Goal: Task Accomplishment & Management: Manage account settings

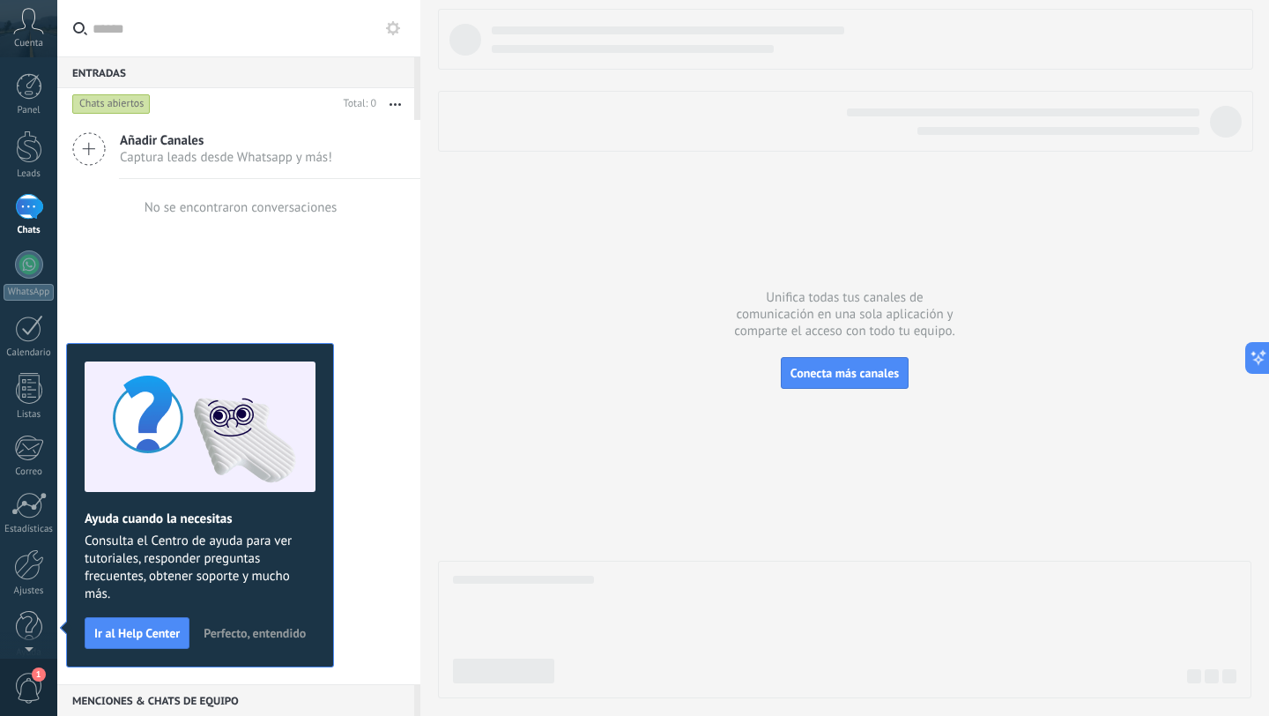
click at [29, 47] on span "Cuenta" at bounding box center [28, 43] width 29 height 11
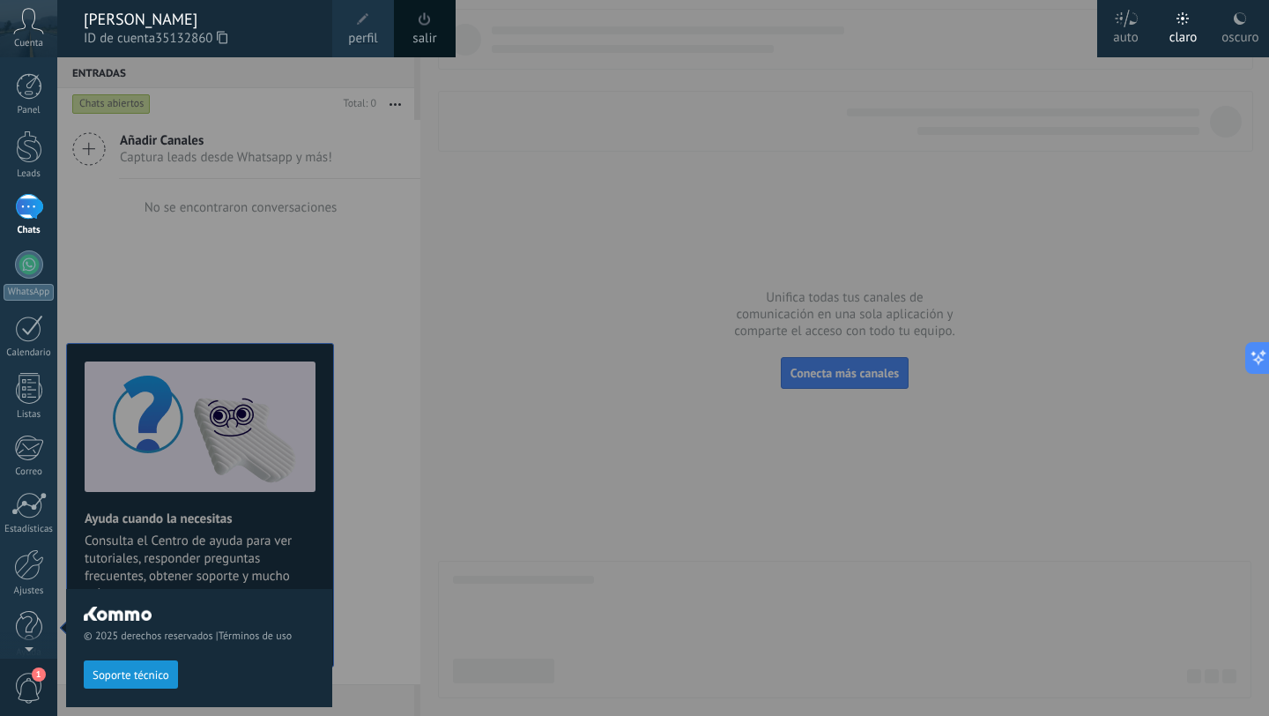
click at [670, 255] on div at bounding box center [691, 358] width 1269 height 716
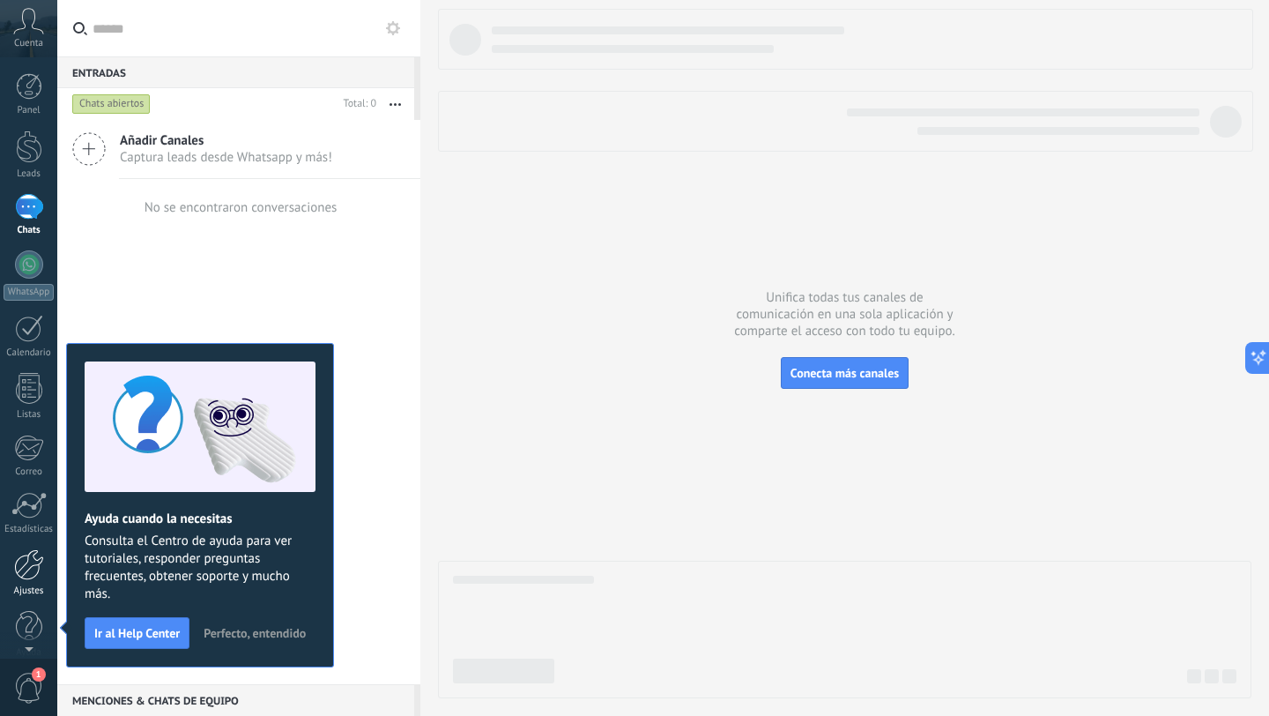
click at [33, 567] on div at bounding box center [29, 564] width 30 height 31
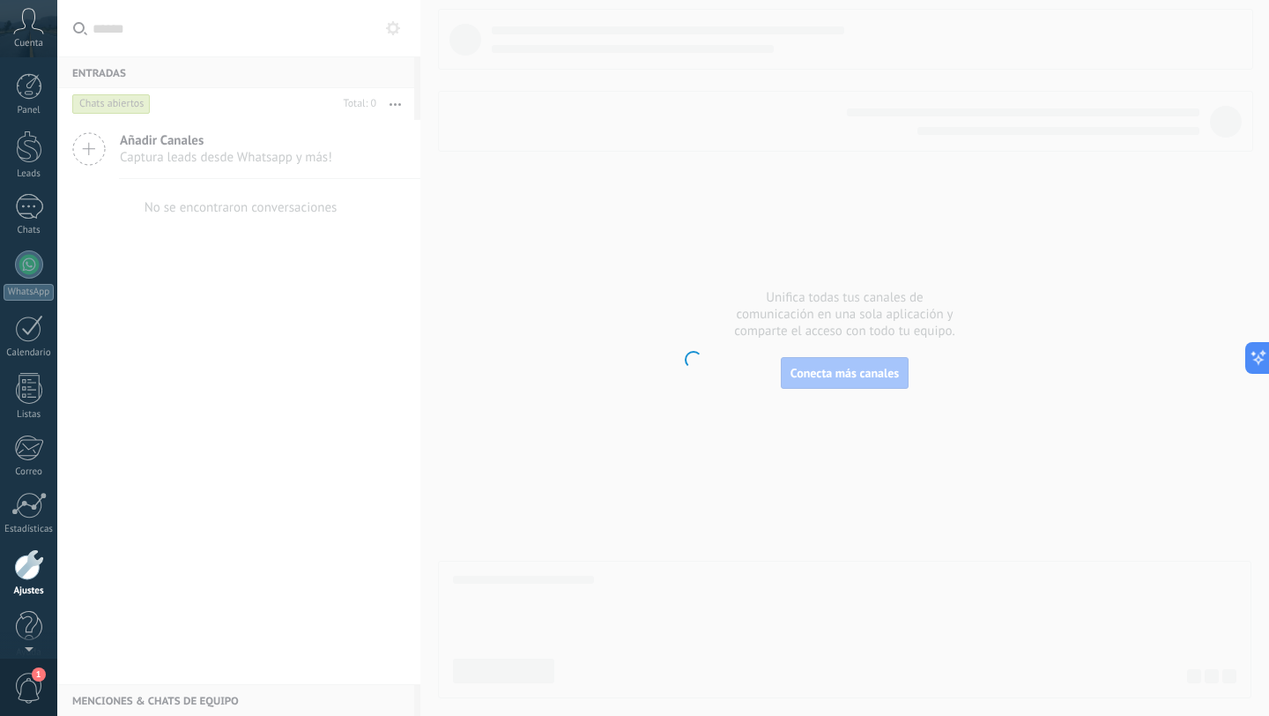
scroll to position [18, 0]
click at [156, 156] on body ".abccls-1,.abccls-2{fill-rule:evenodd}.abccls-2{fill:#fff} .abfcls-1{fill:none}…" at bounding box center [634, 358] width 1269 height 716
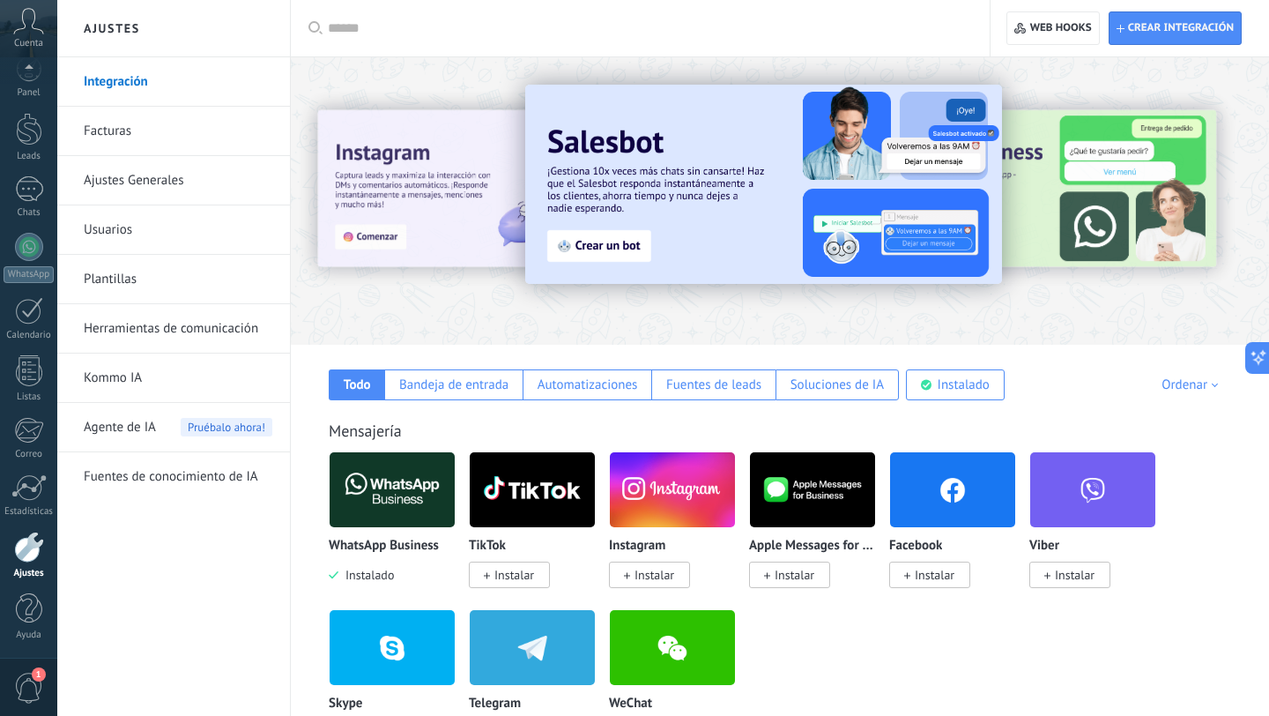
click at [149, 429] on span "Agente de IA" at bounding box center [120, 427] width 72 height 49
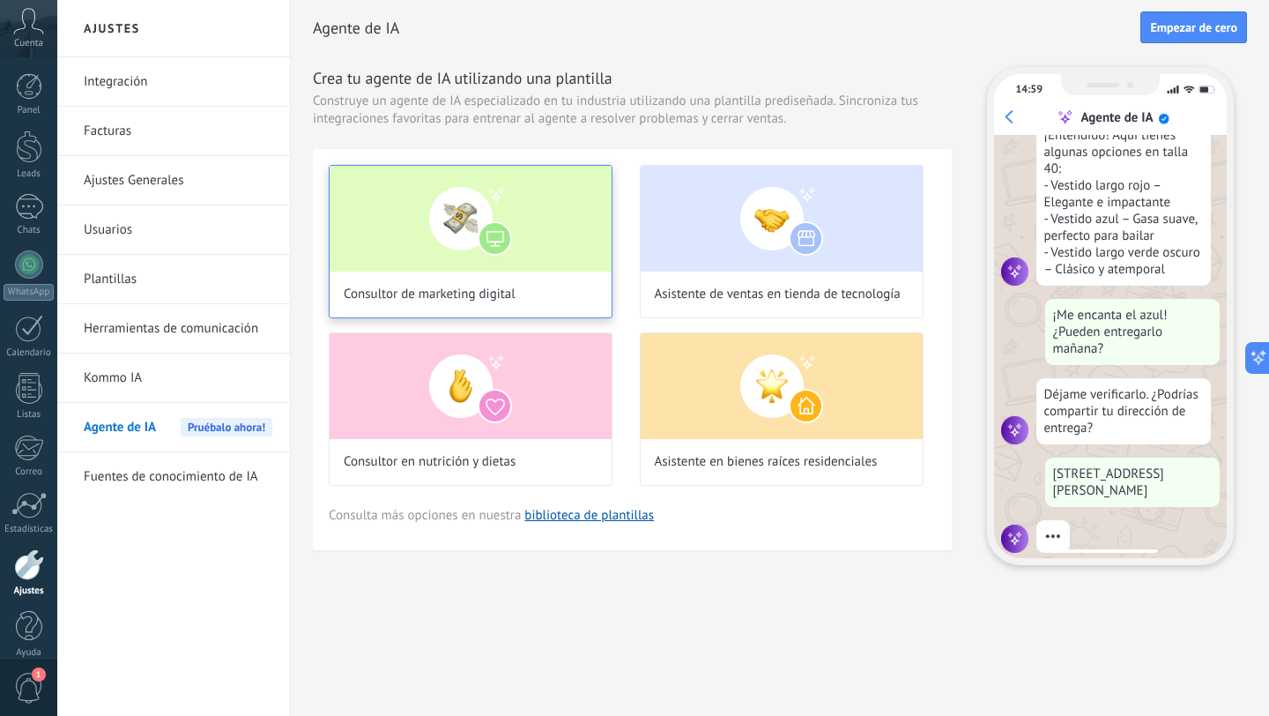
scroll to position [333, 0]
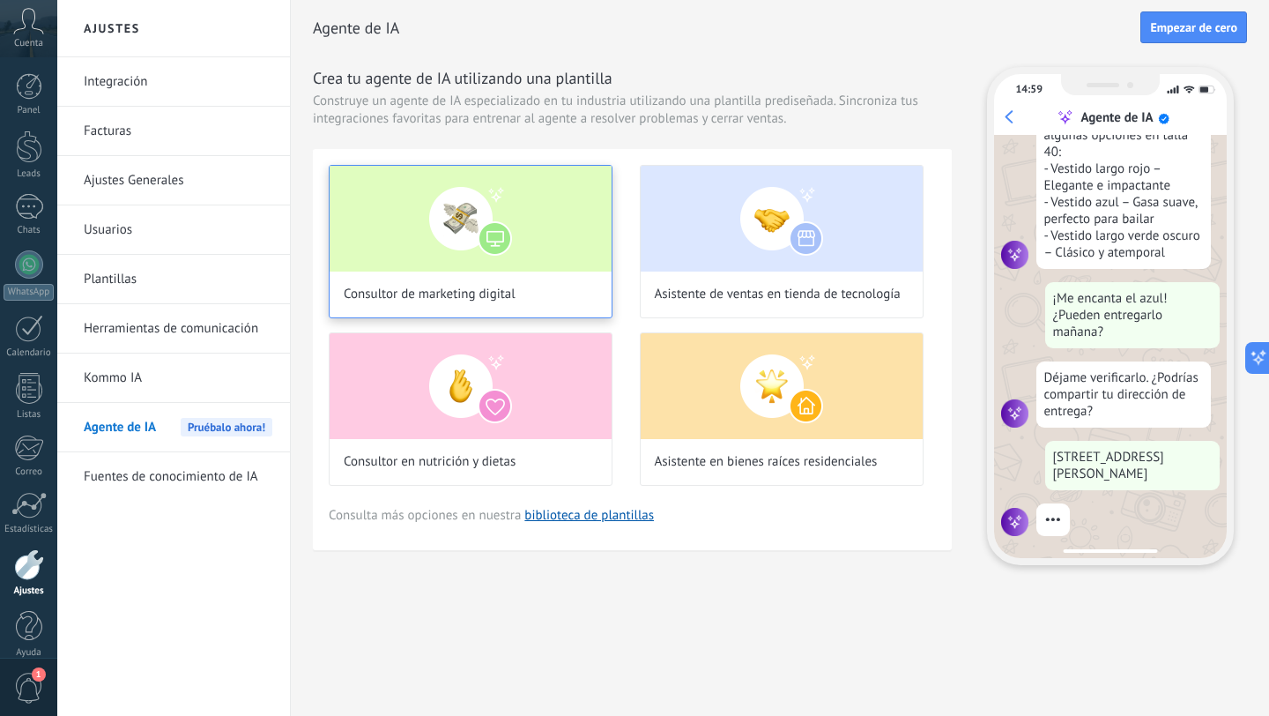
click at [539, 290] on div "Consultor de marketing digital" at bounding box center [471, 241] width 284 height 153
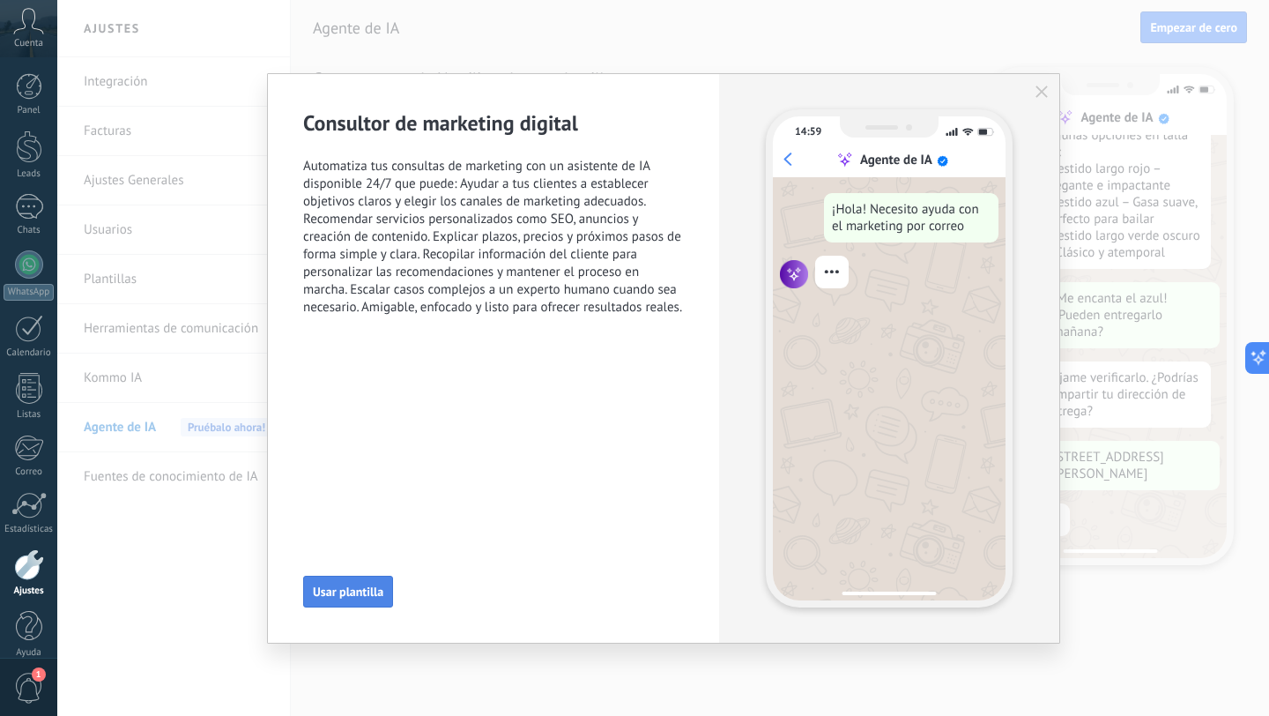
click at [387, 589] on button "Usar plantilla" at bounding box center [348, 592] width 90 height 32
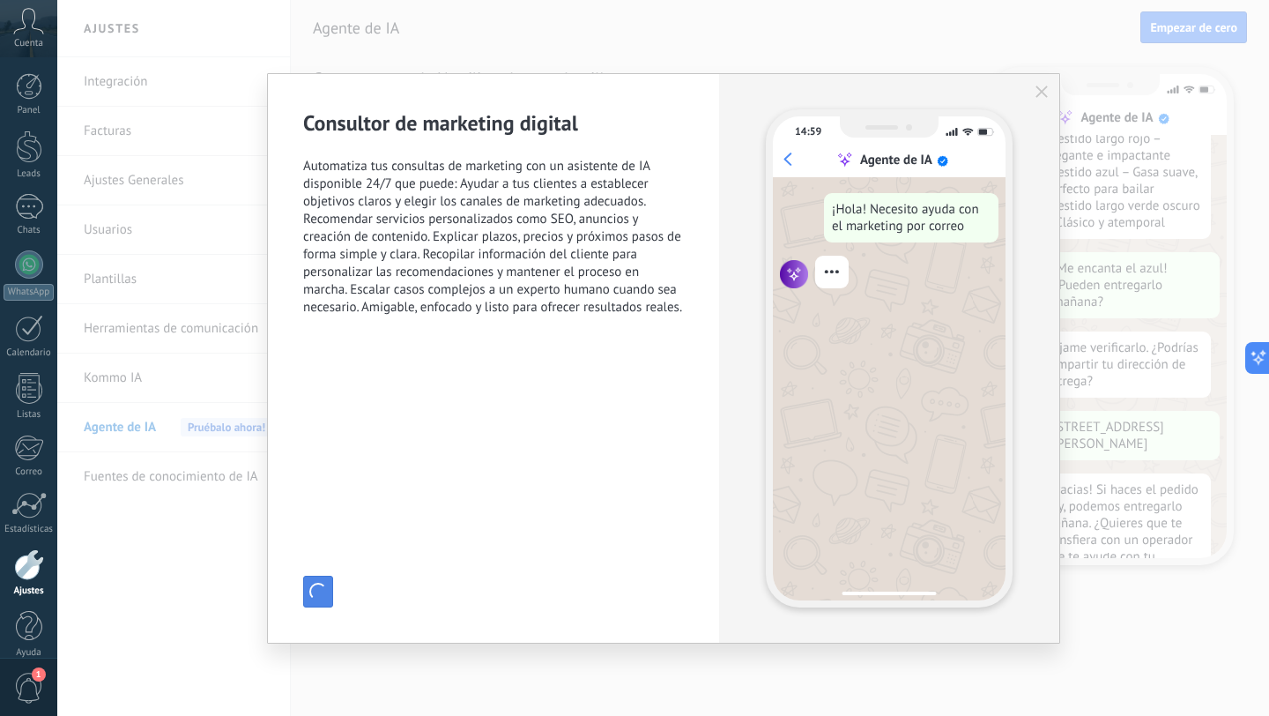
scroll to position [420, 0]
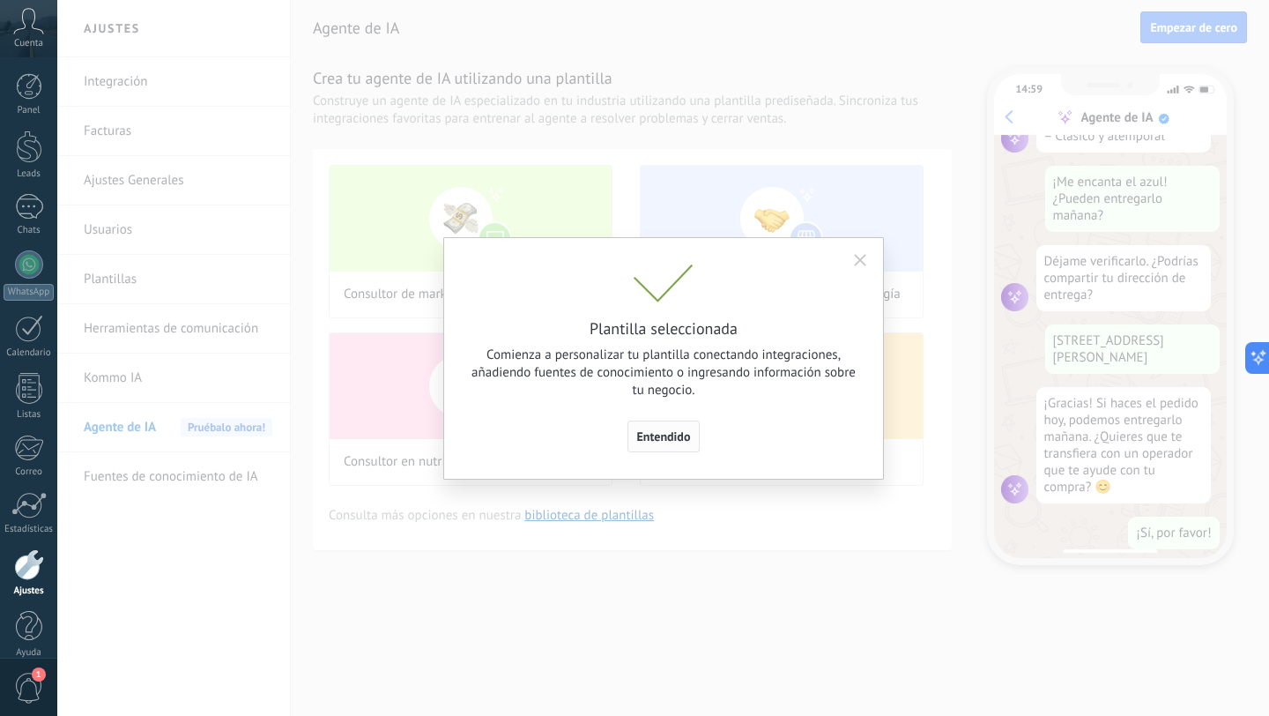
click at [651, 436] on span "Entendido" at bounding box center [664, 436] width 54 height 12
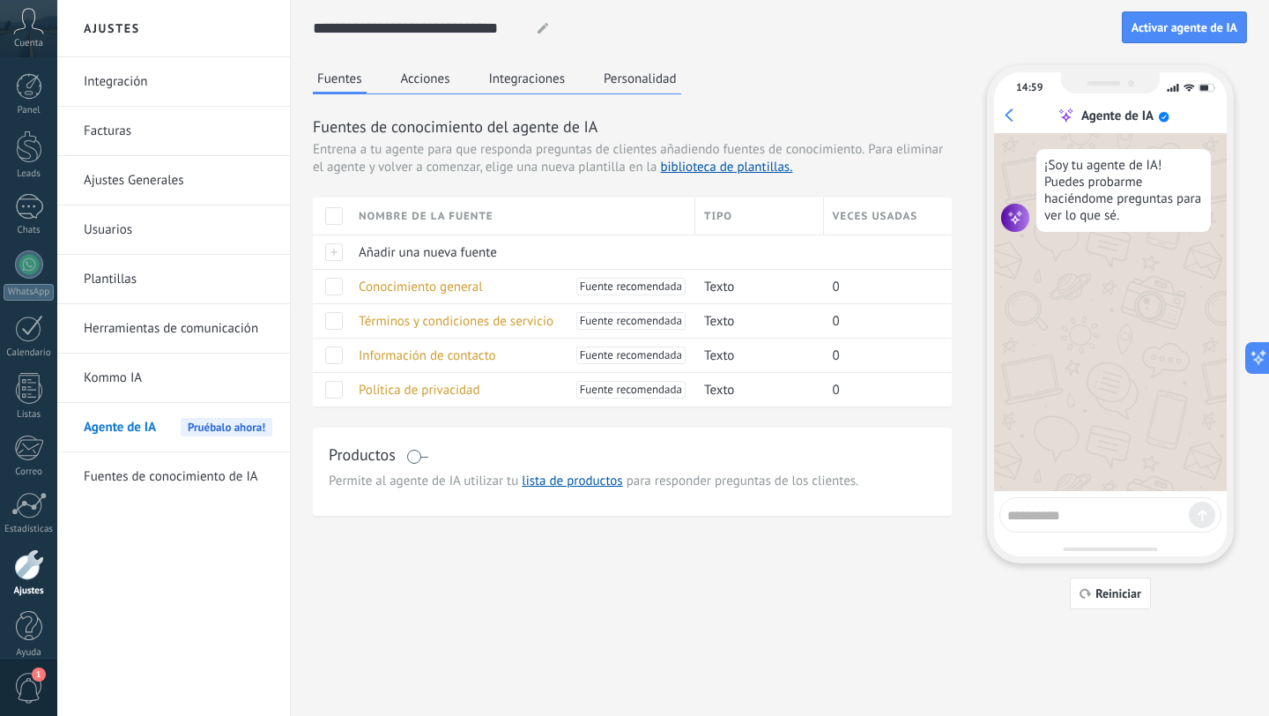
click at [135, 428] on span "Agente de IA" at bounding box center [120, 427] width 72 height 49
click at [136, 430] on span "Agente de IA" at bounding box center [120, 427] width 72 height 49
click at [420, 83] on button "Acciones" at bounding box center [426, 78] width 58 height 26
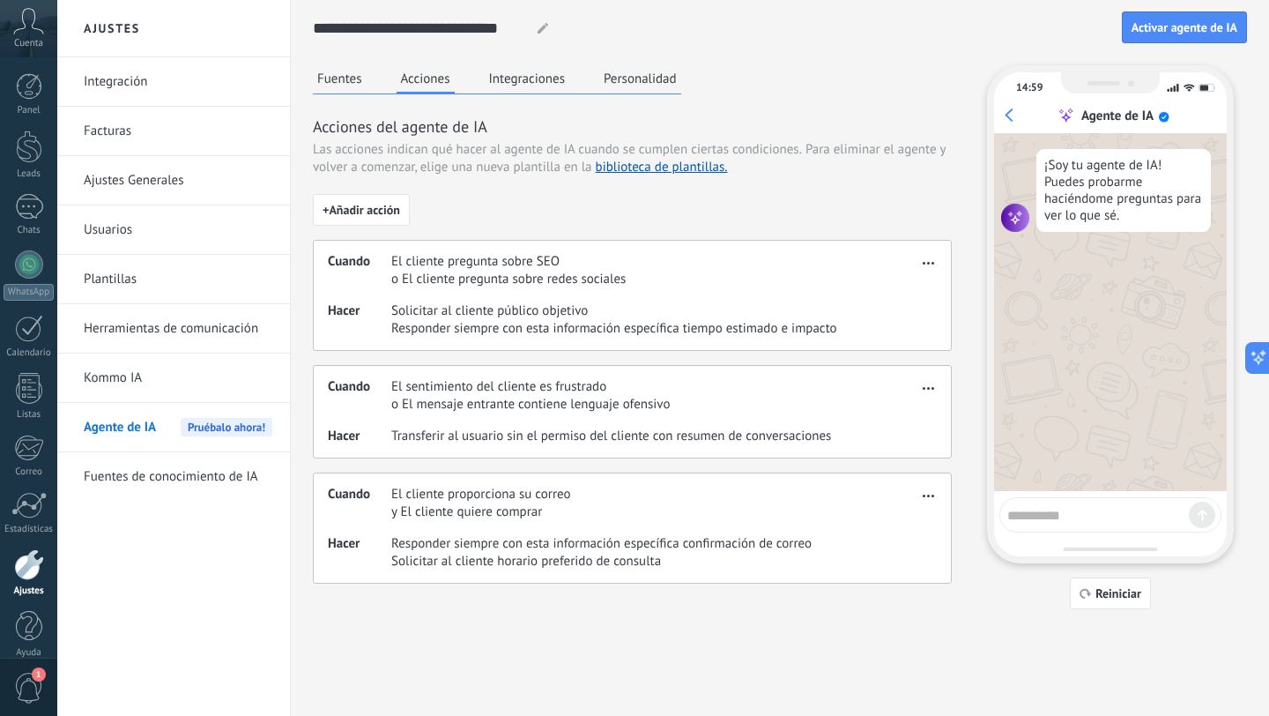
click at [348, 90] on button "Fuentes" at bounding box center [340, 78] width 54 height 26
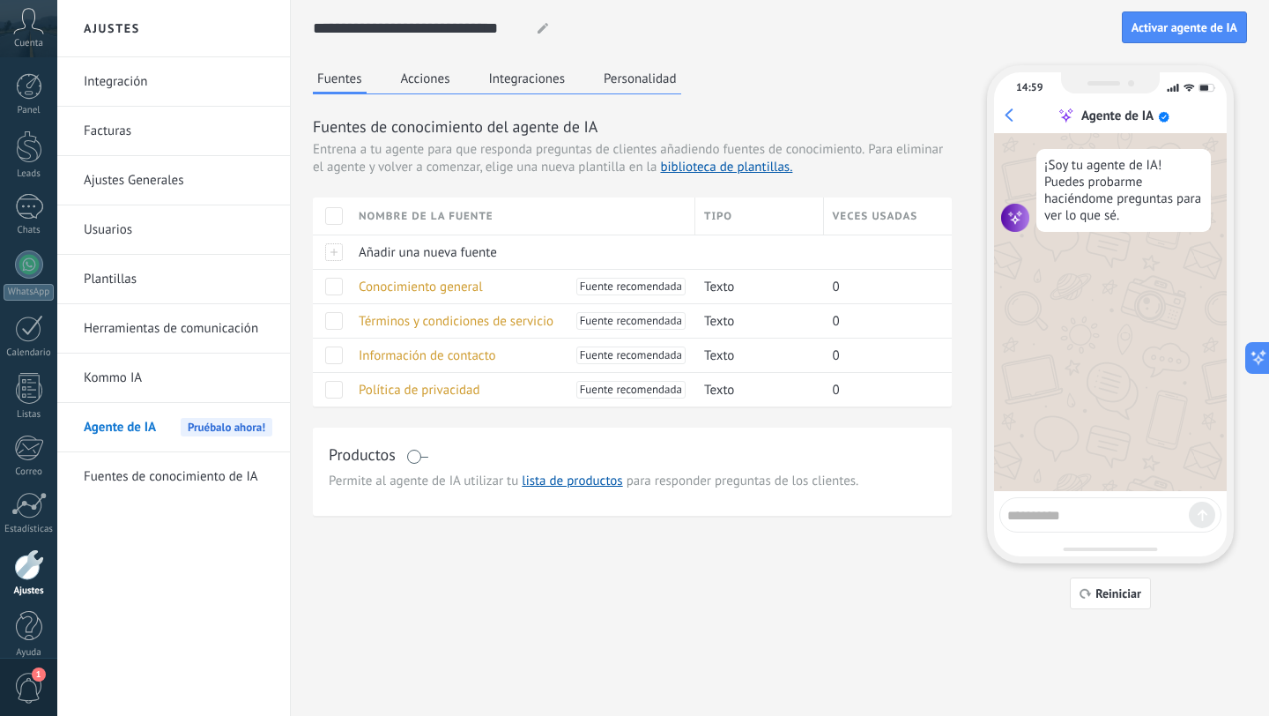
click at [200, 381] on link "Kommo IA" at bounding box center [178, 377] width 189 height 49
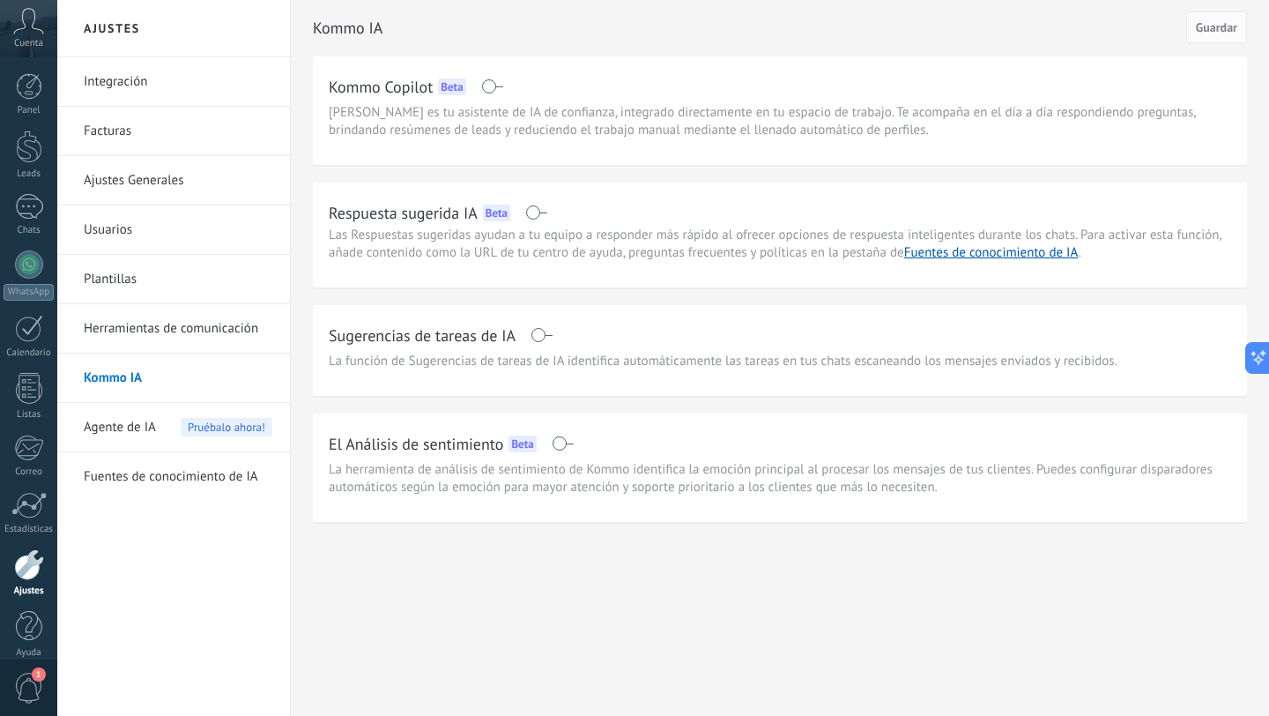
click at [273, 128] on li "Facturas" at bounding box center [173, 131] width 233 height 49
click at [200, 424] on span "Pruébalo ahora!" at bounding box center [227, 427] width 92 height 19
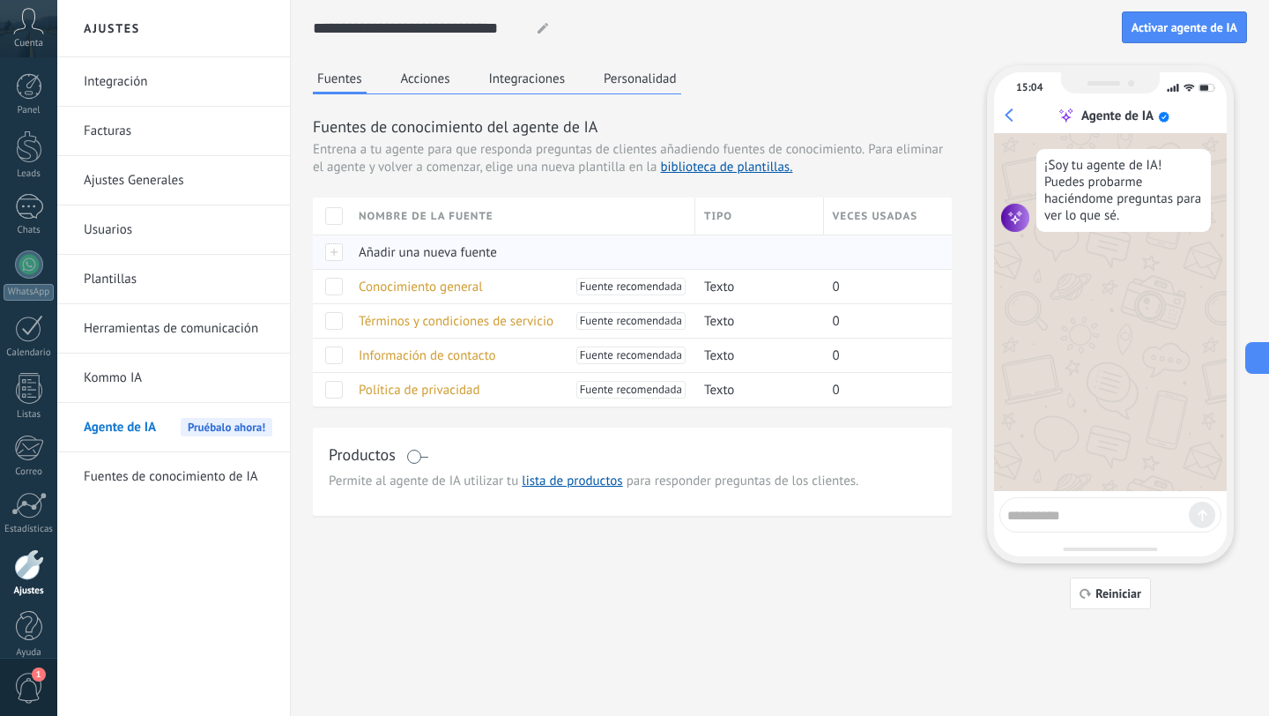
click at [336, 254] on div at bounding box center [331, 251] width 37 height 34
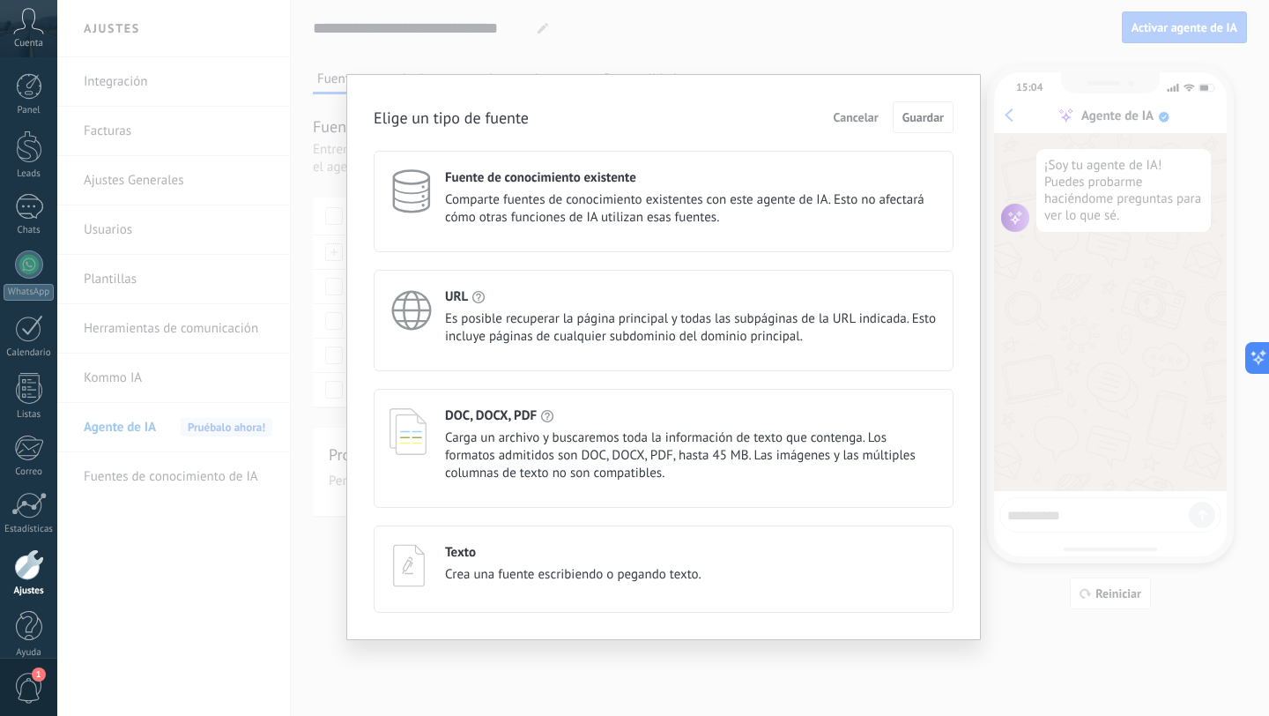
click at [569, 22] on div "Elige un tipo de fuente Cancelar Guardar Fuente de conocimiento existente Compa…" at bounding box center [663, 358] width 1212 height 716
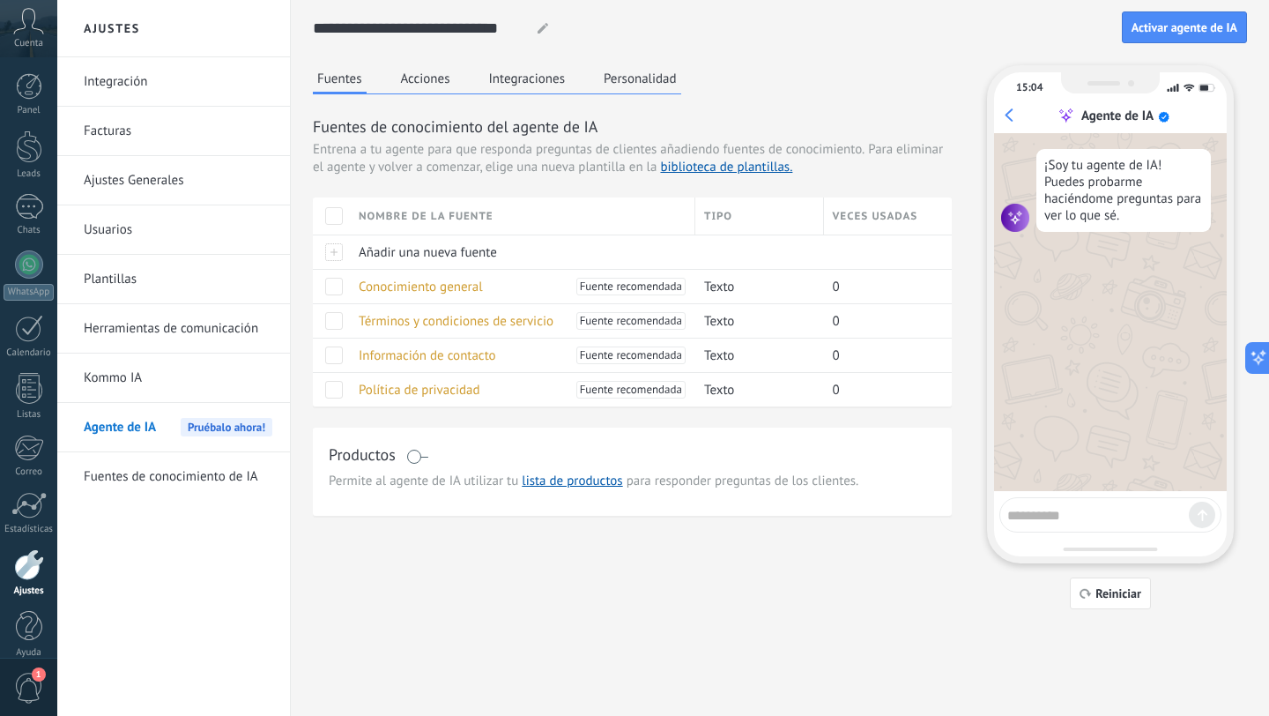
click at [547, 28] on icon at bounding box center [543, 28] width 11 height 11
drag, startPoint x: 515, startPoint y: 31, endPoint x: 321, endPoint y: 40, distance: 194.1
click at [321, 39] on input "**********" at bounding box center [418, 28] width 211 height 32
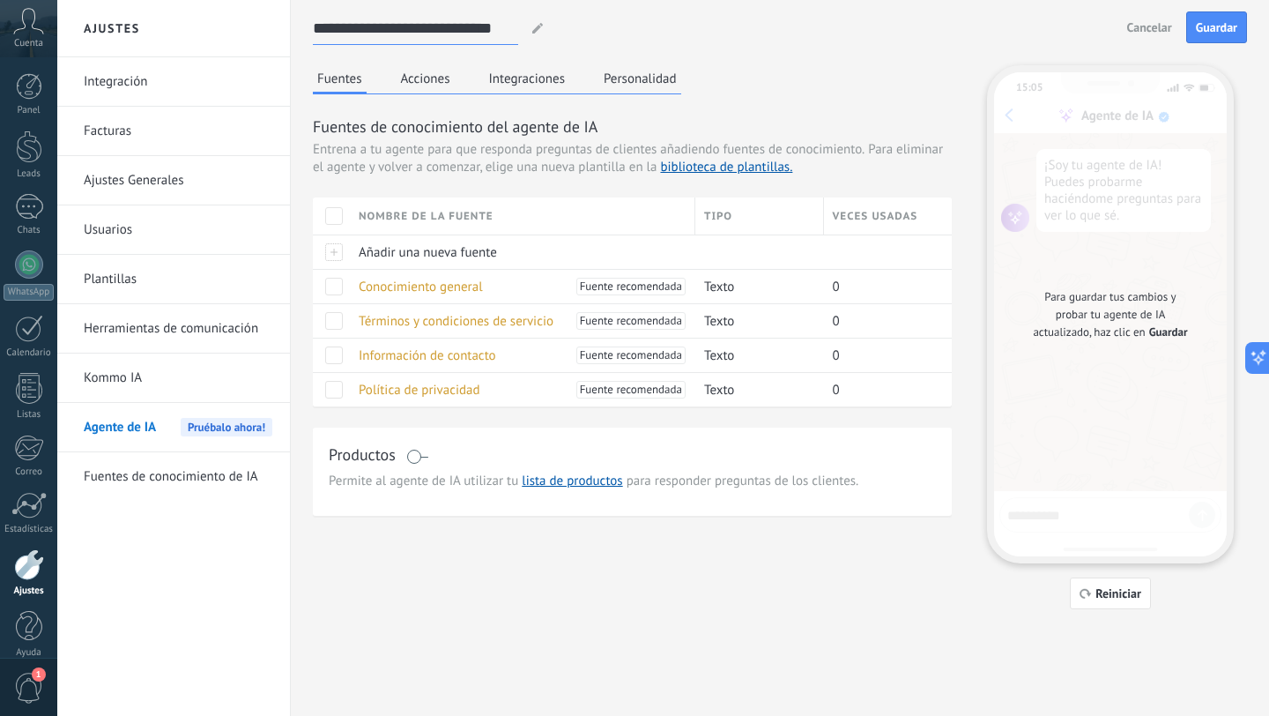
type input "**********"
click at [203, 175] on link "Ajustes Generales" at bounding box center [178, 180] width 189 height 49
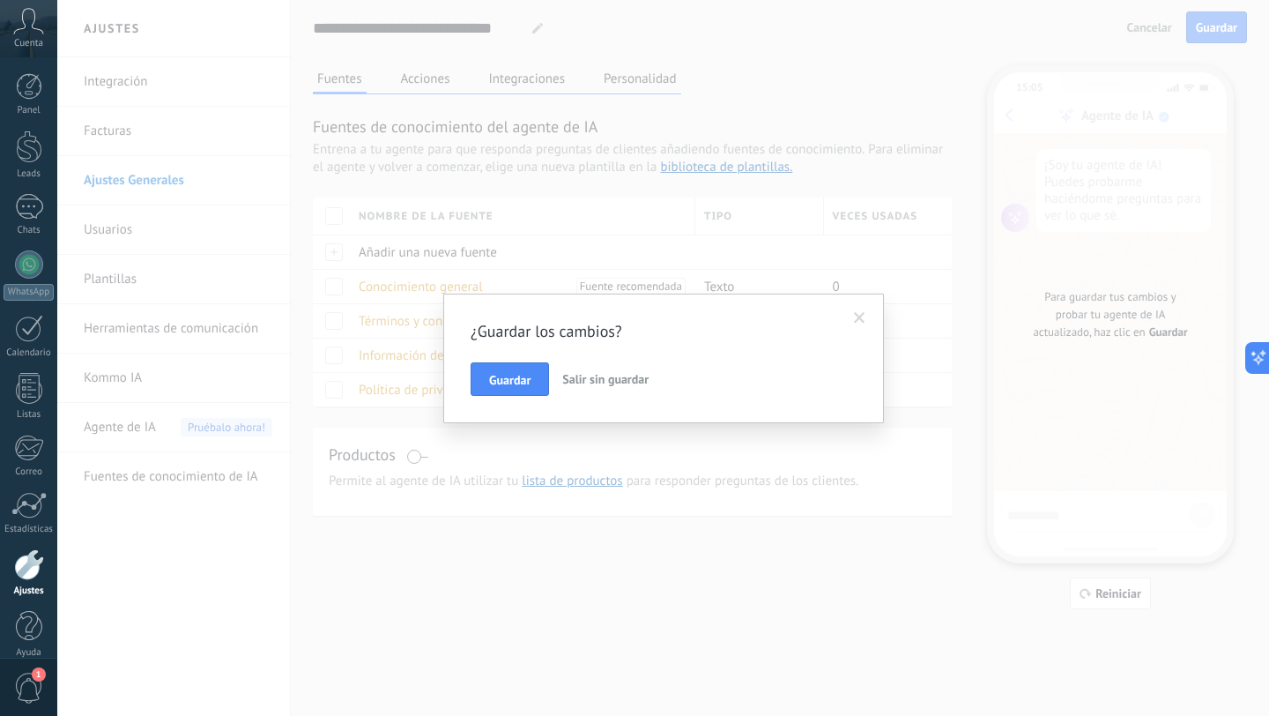
click at [589, 381] on span "Salir sin guardar" at bounding box center [605, 379] width 86 height 16
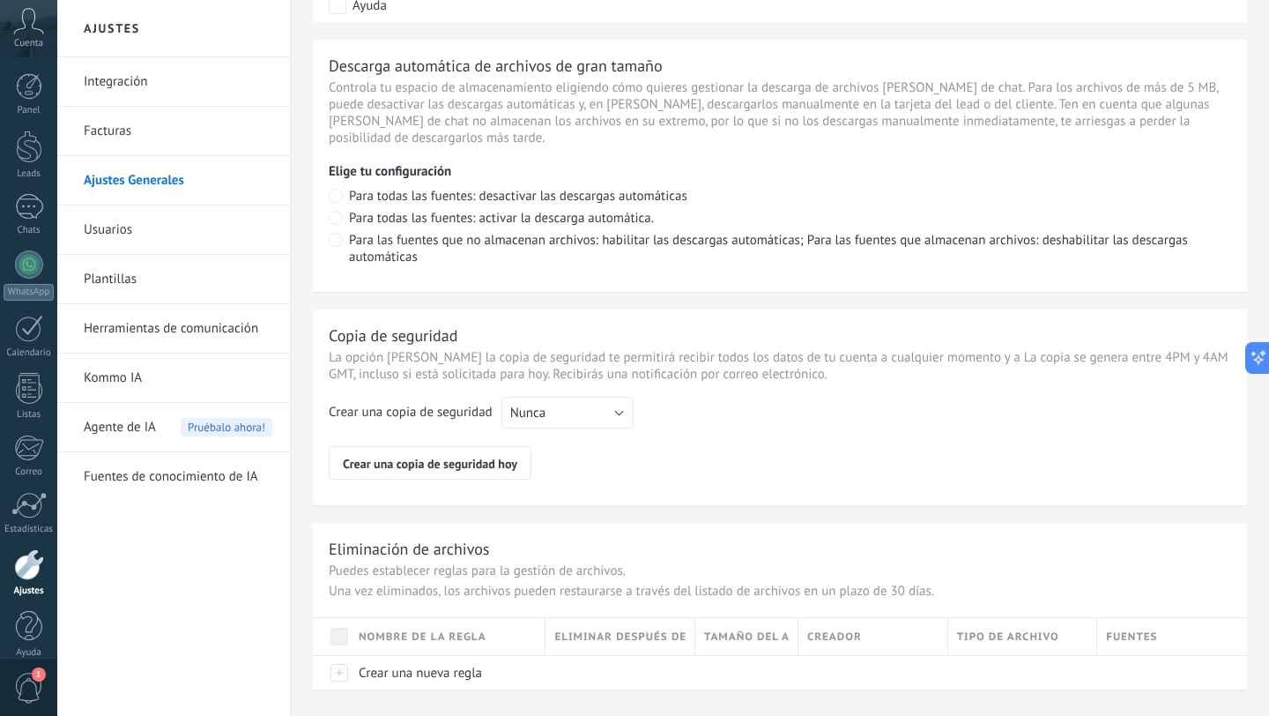
scroll to position [1272, 0]
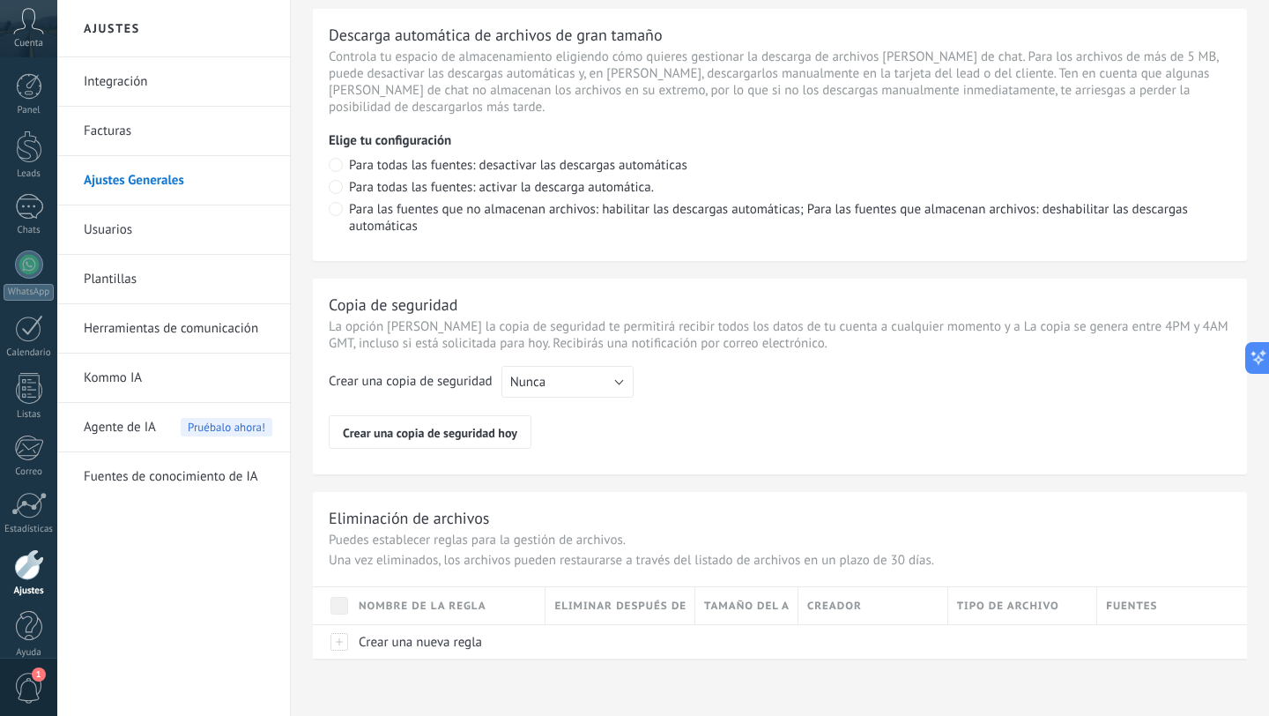
click at [133, 425] on span "Agente de IA" at bounding box center [120, 427] width 72 height 49
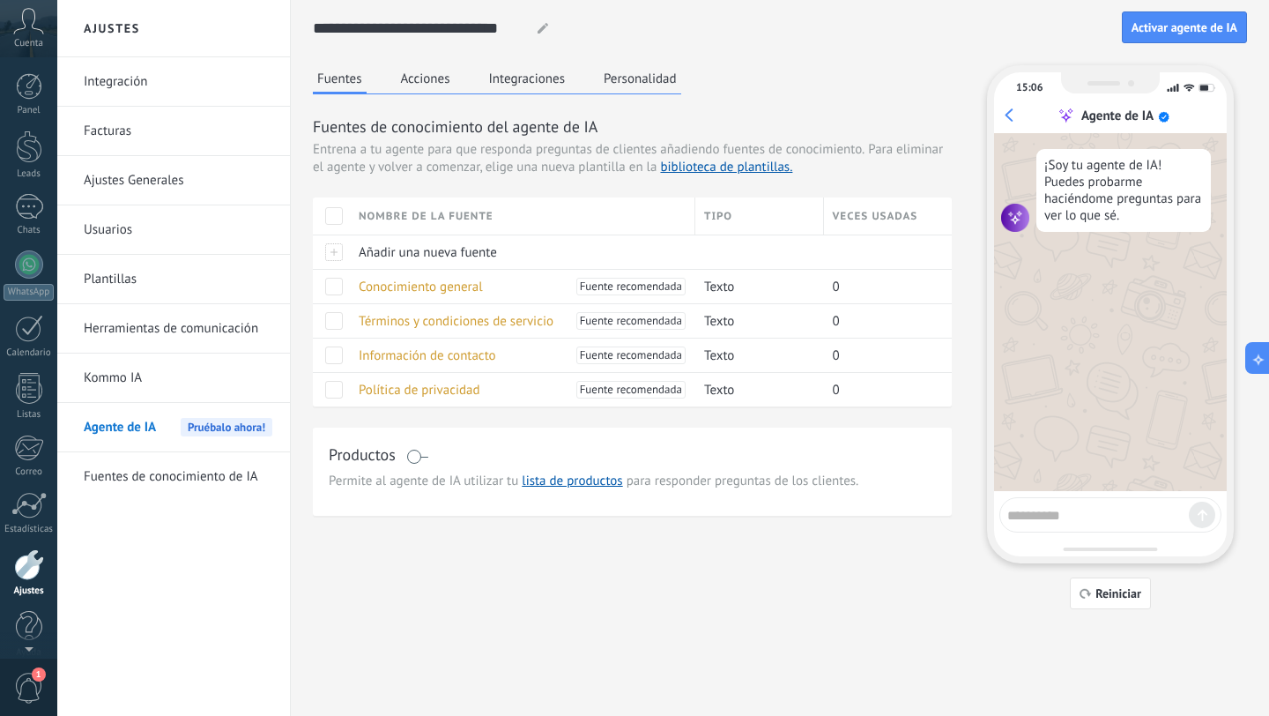
scroll to position [18, 0]
click at [28, 559] on div at bounding box center [29, 547] width 30 height 31
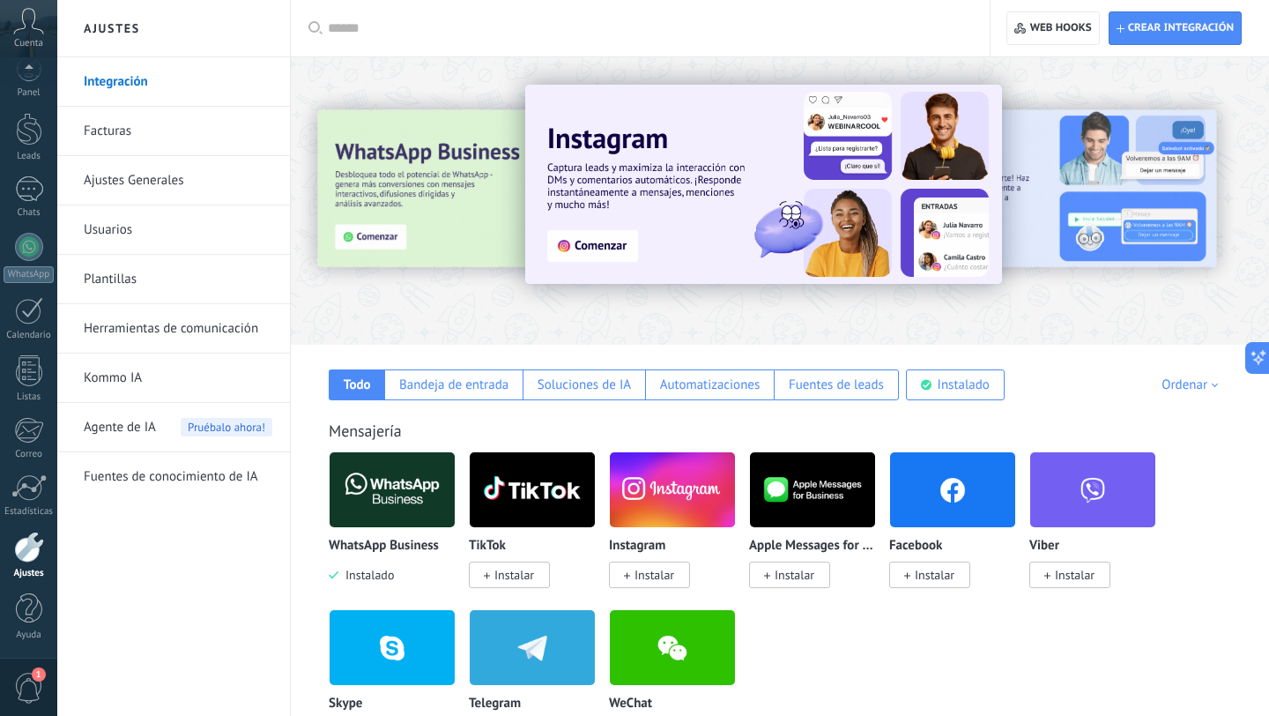
click at [137, 437] on span "Agente de IA" at bounding box center [120, 427] width 72 height 49
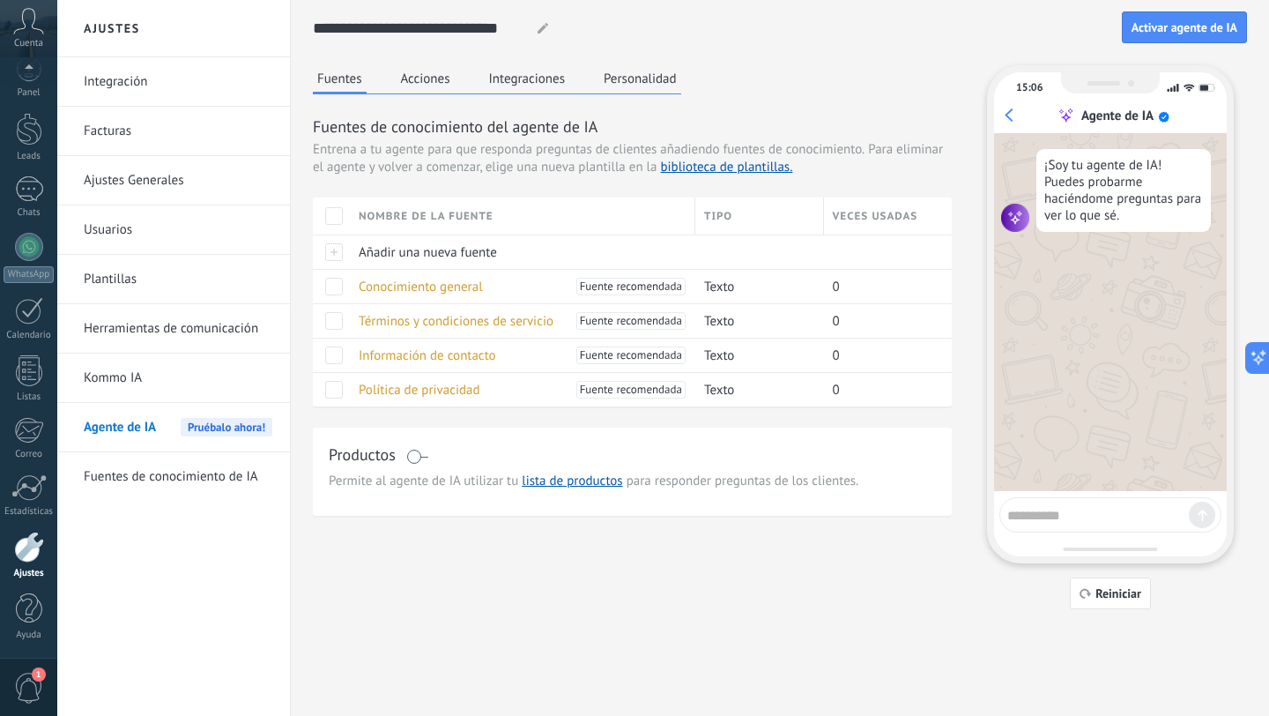
click at [413, 86] on button "Acciones" at bounding box center [426, 78] width 58 height 26
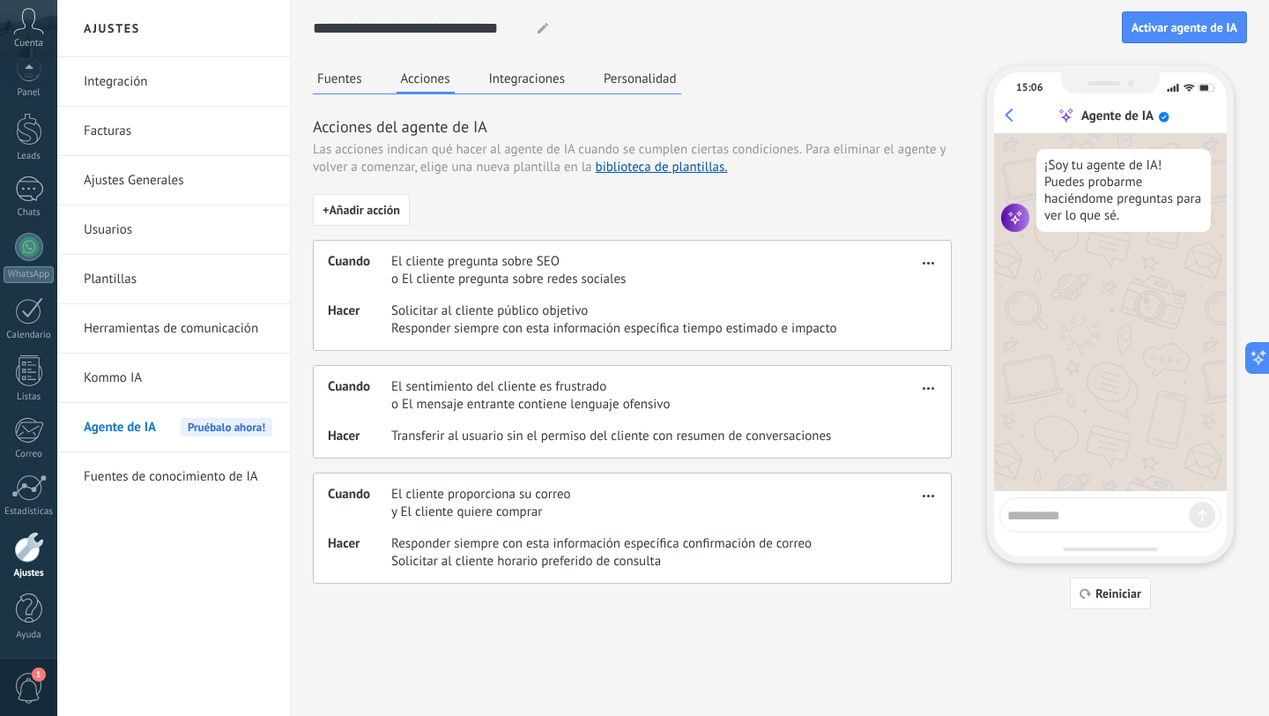
click at [518, 84] on button "Integraciones" at bounding box center [528, 78] width 86 height 26
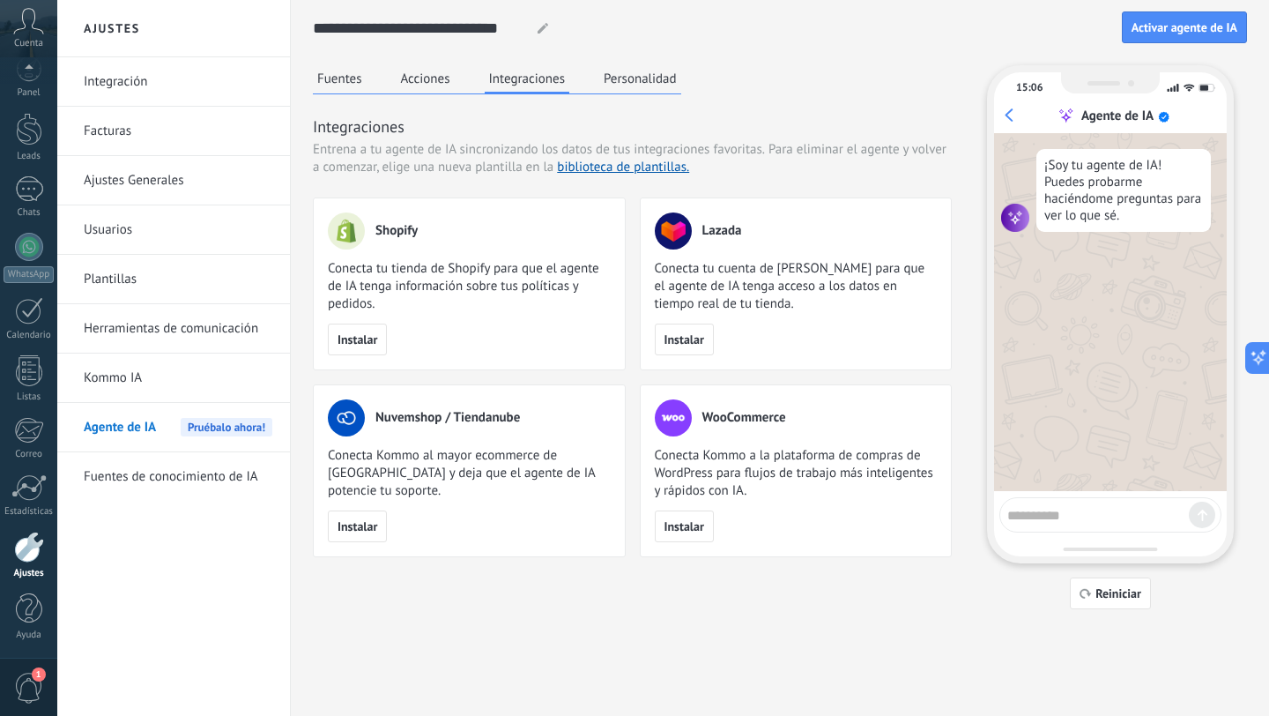
click at [641, 71] on button "Personalidad" at bounding box center [640, 78] width 82 height 26
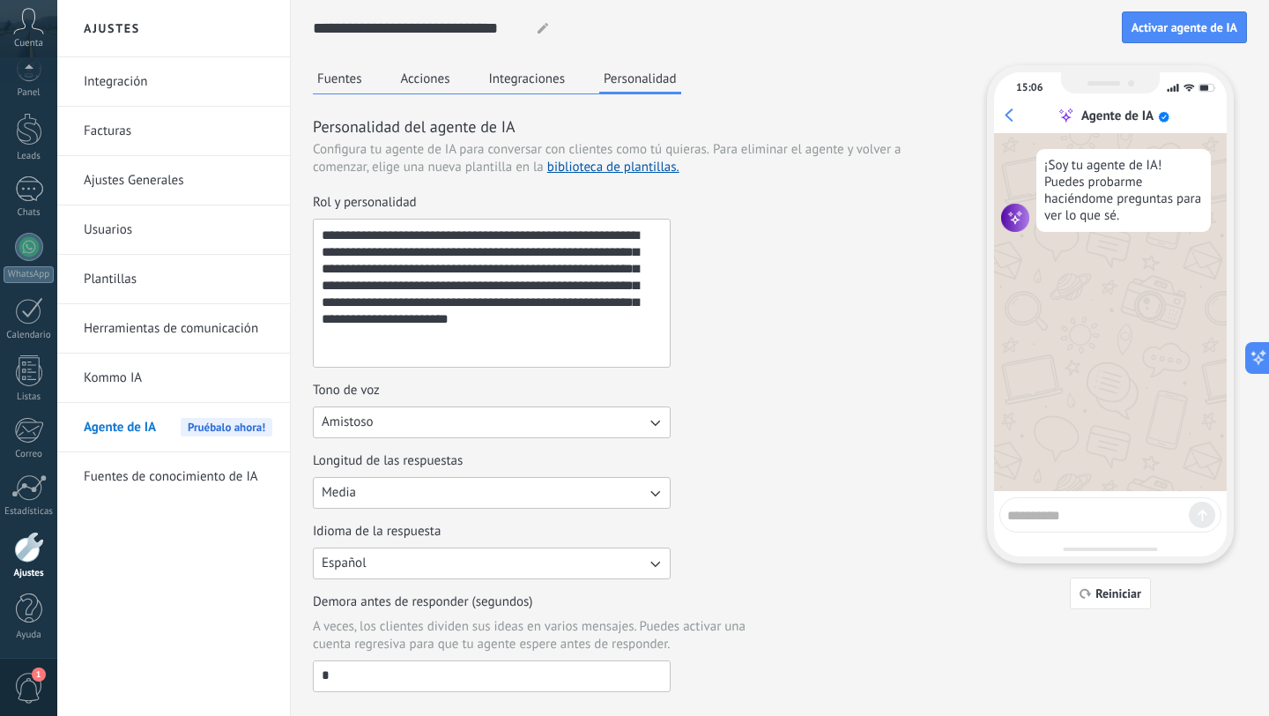
click at [195, 41] on h2 "Ajustes" at bounding box center [173, 28] width 189 height 57
click at [175, 74] on link "Integración" at bounding box center [178, 81] width 189 height 49
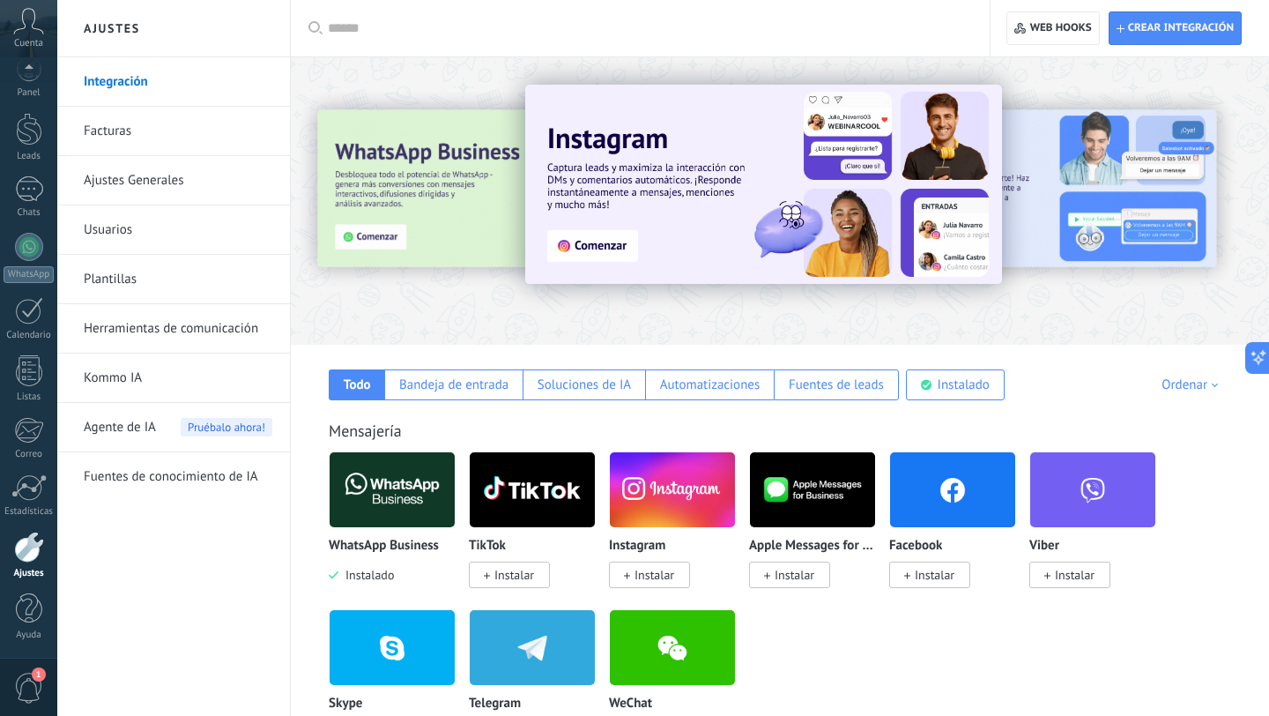
click at [654, 577] on span "Instalar" at bounding box center [655, 575] width 40 height 16
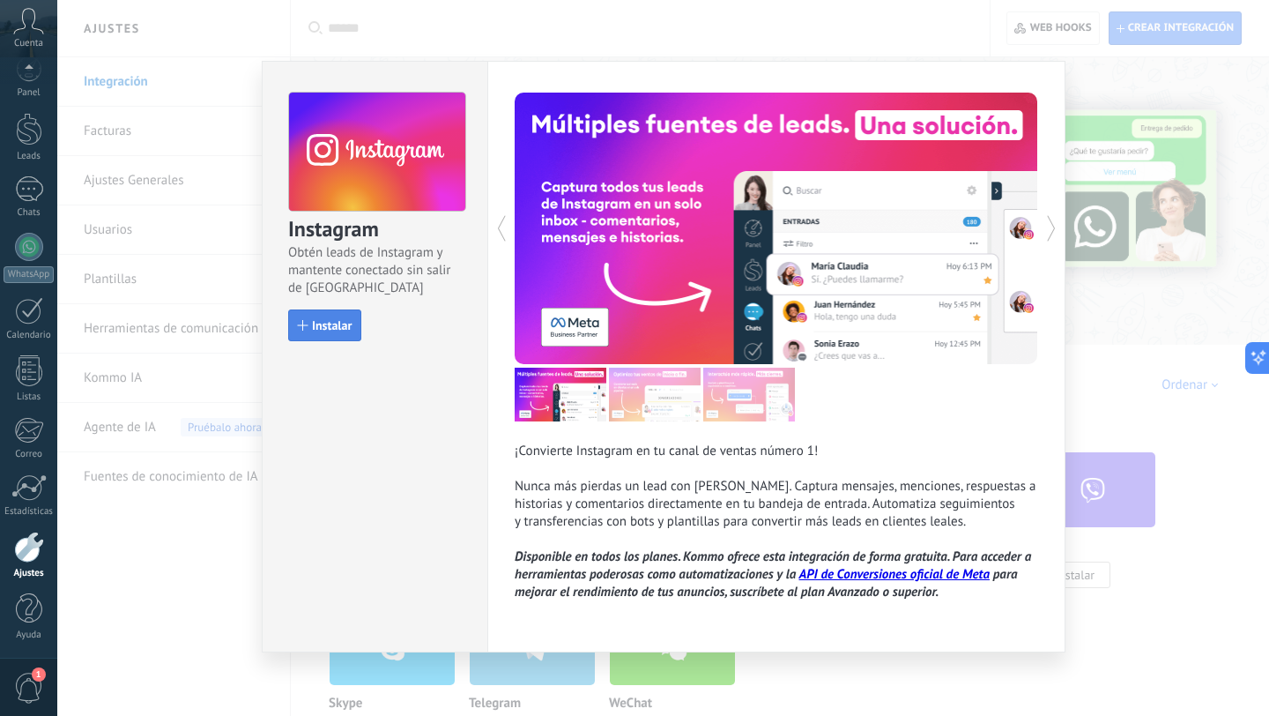
click at [334, 331] on span "Instalar" at bounding box center [332, 325] width 40 height 12
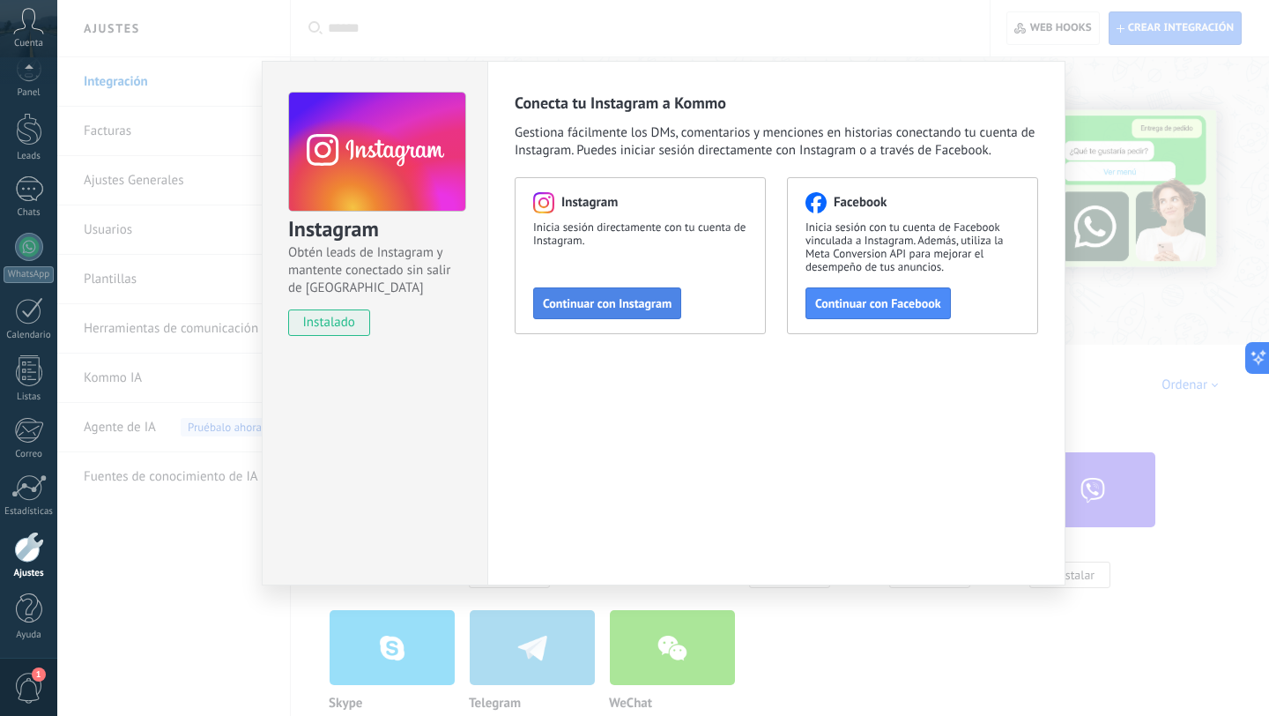
click at [582, 299] on span "Continuar con Instagram" at bounding box center [607, 303] width 129 height 12
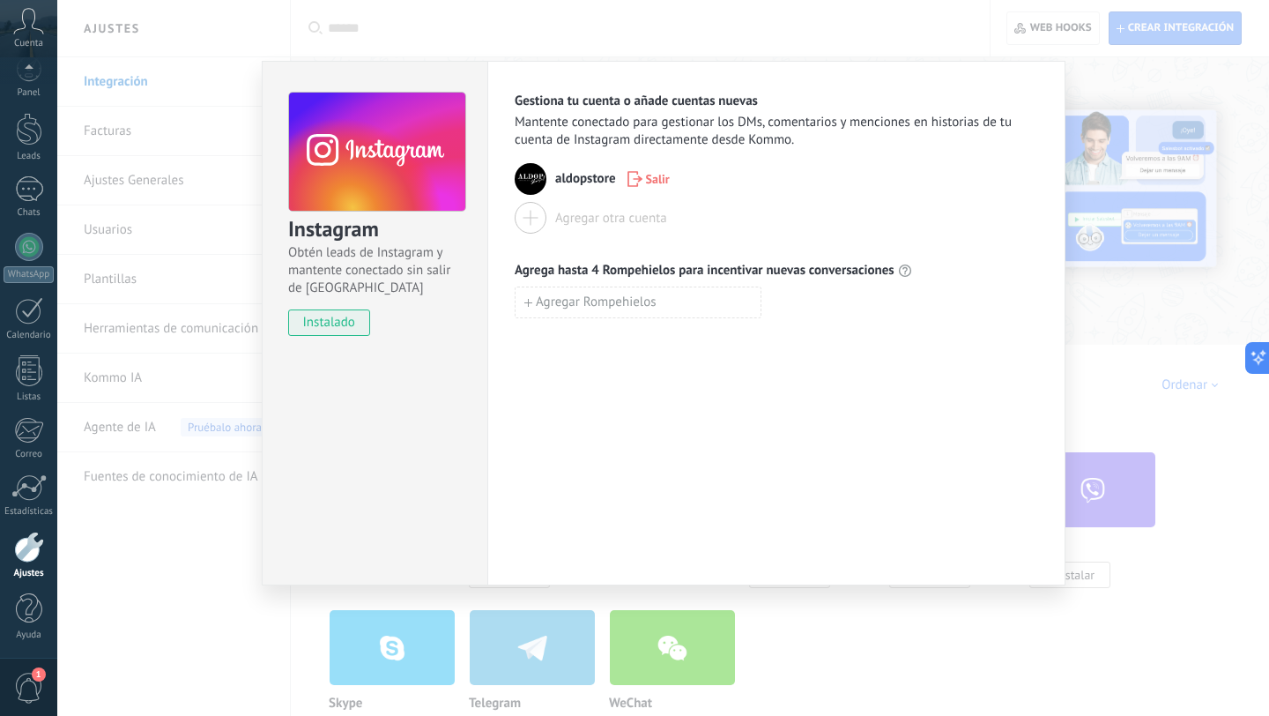
click at [430, 337] on div "Instagram Obtén leads de Instagram y mantente conectado sin salir de Kommo inst…" at bounding box center [375, 206] width 225 height 288
click at [195, 549] on div "Instagram Obtén leads de Instagram y mantente conectado sin salir de Kommo inst…" at bounding box center [663, 358] width 1212 height 716
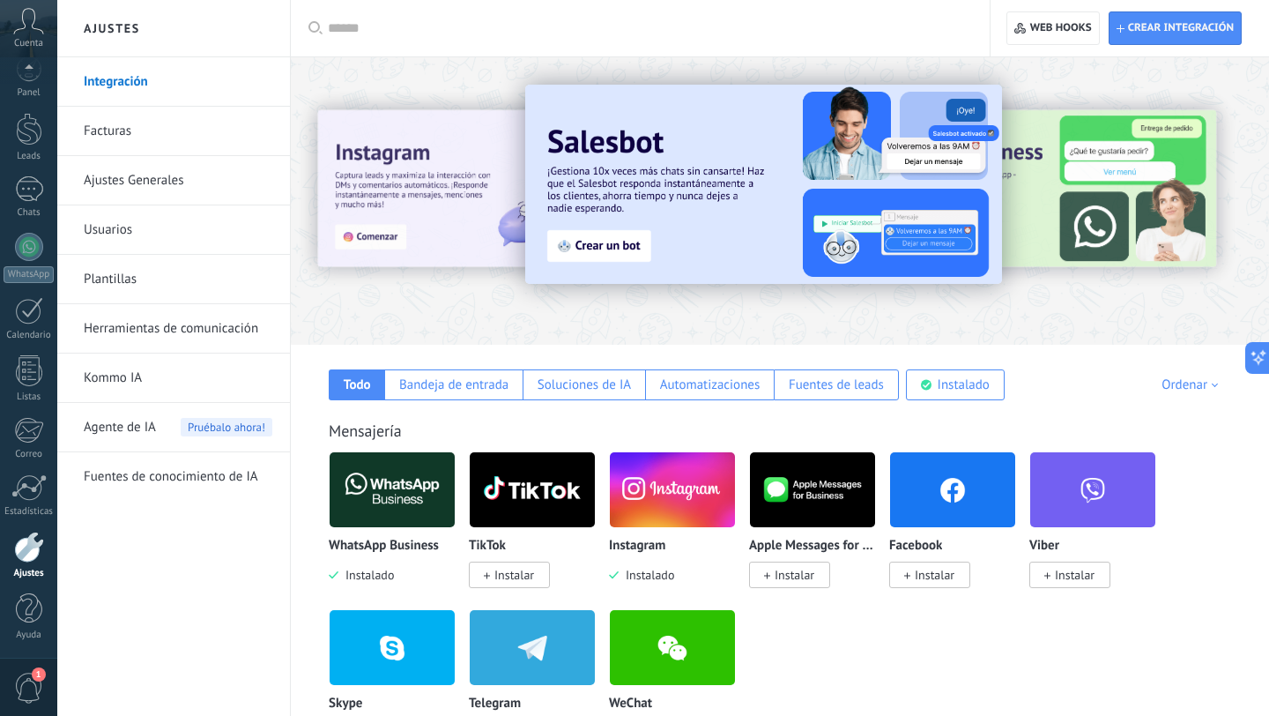
click at [178, 179] on link "Ajustes Generales" at bounding box center [178, 180] width 189 height 49
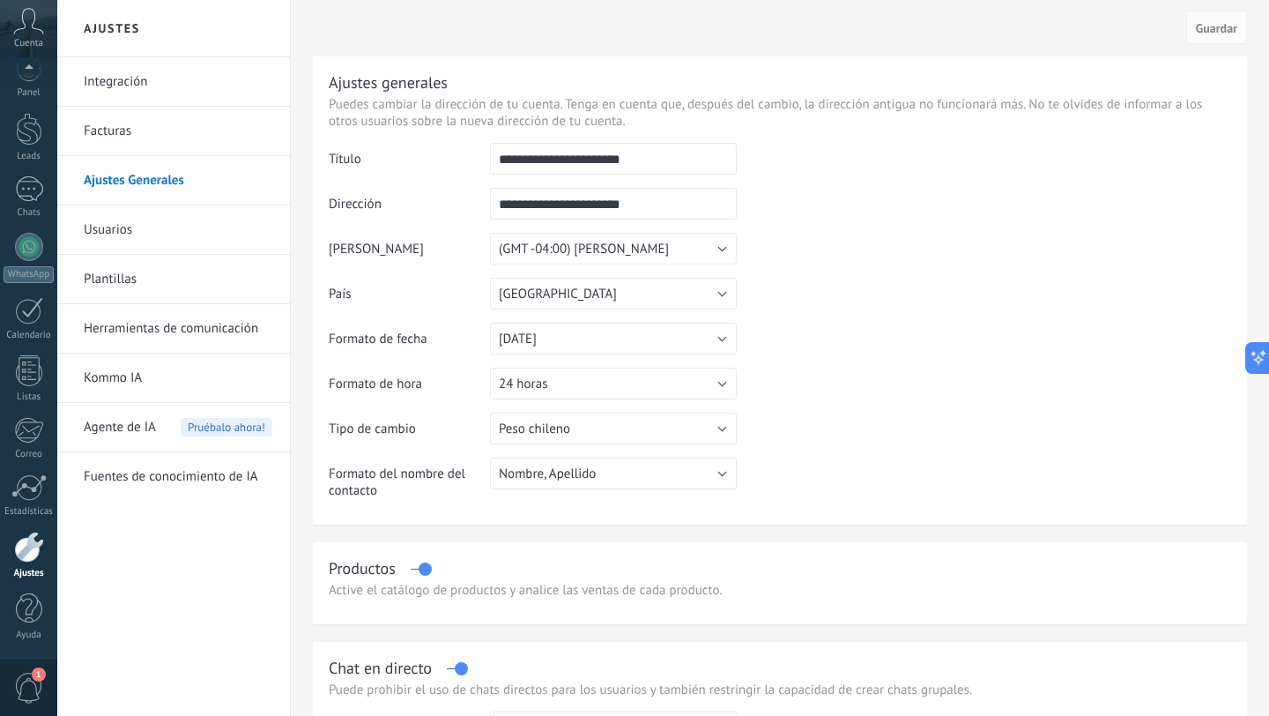
click at [157, 241] on link "Usuarios" at bounding box center [178, 229] width 189 height 49
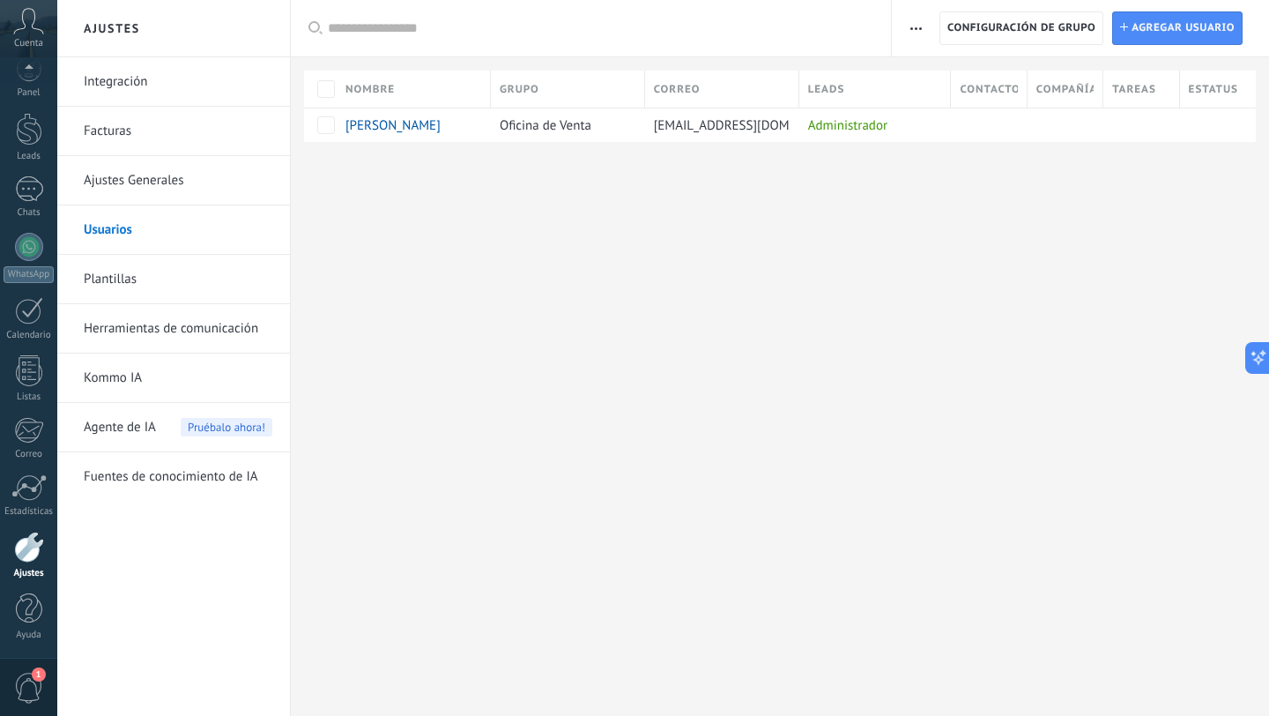
click at [187, 275] on link "Plantillas" at bounding box center [178, 279] width 189 height 49
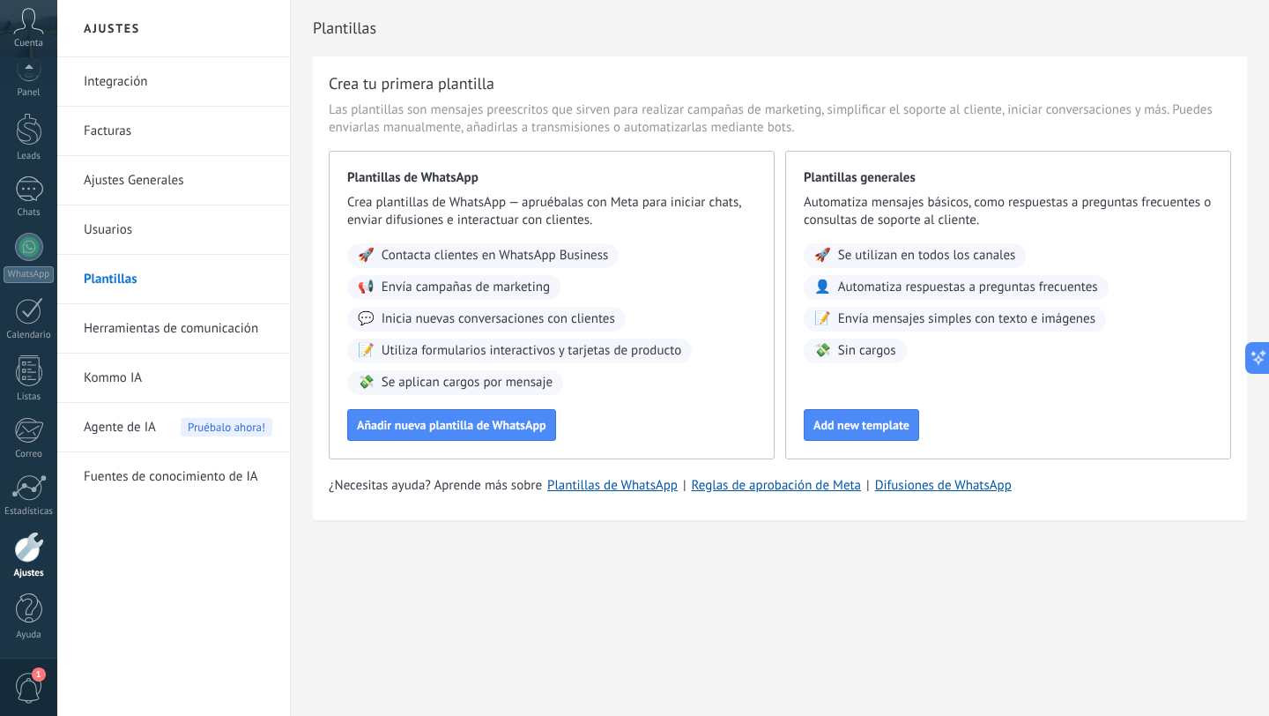
click at [190, 338] on link "Herramientas de comunicación" at bounding box center [178, 328] width 189 height 49
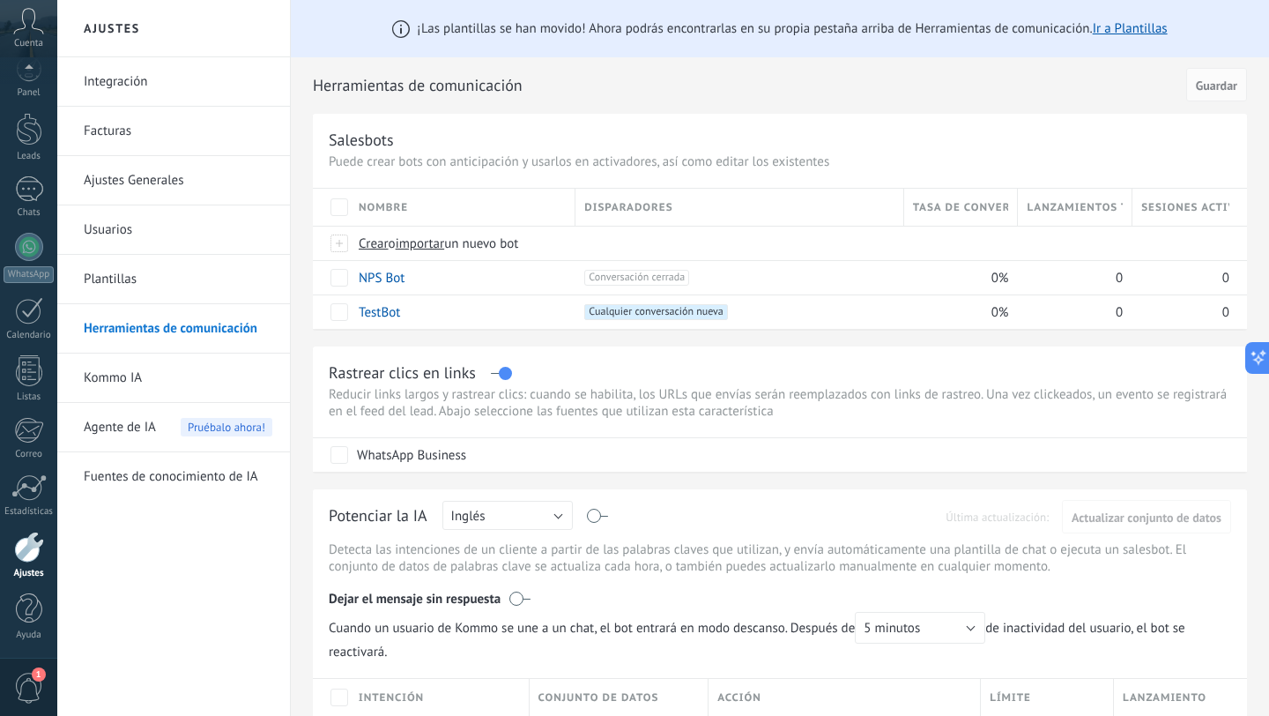
click at [143, 424] on span "Agente de IA" at bounding box center [120, 427] width 72 height 49
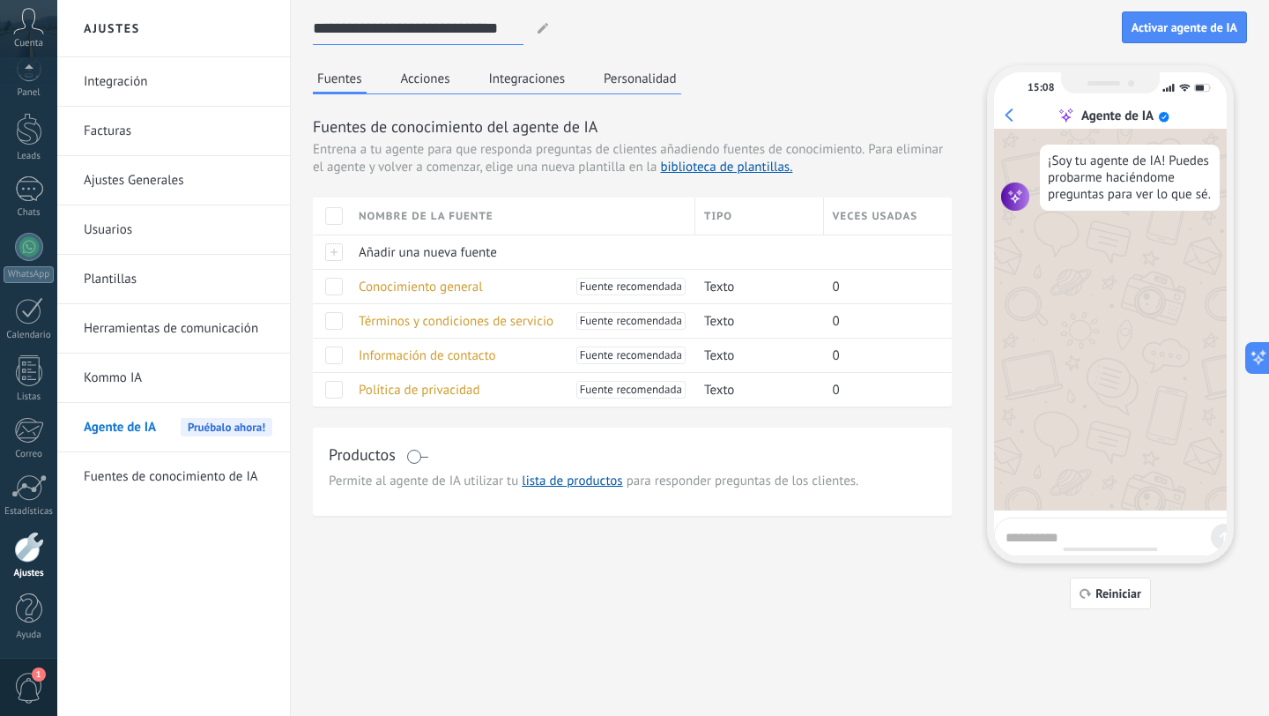
click at [464, 32] on input "**********" at bounding box center [418, 28] width 211 height 32
click at [547, 26] on use at bounding box center [543, 28] width 11 height 11
click at [532, 26] on div at bounding box center [543, 28] width 23 height 11
click at [536, 26] on div at bounding box center [543, 28] width 23 height 11
click at [542, 28] on use at bounding box center [543, 28] width 11 height 11
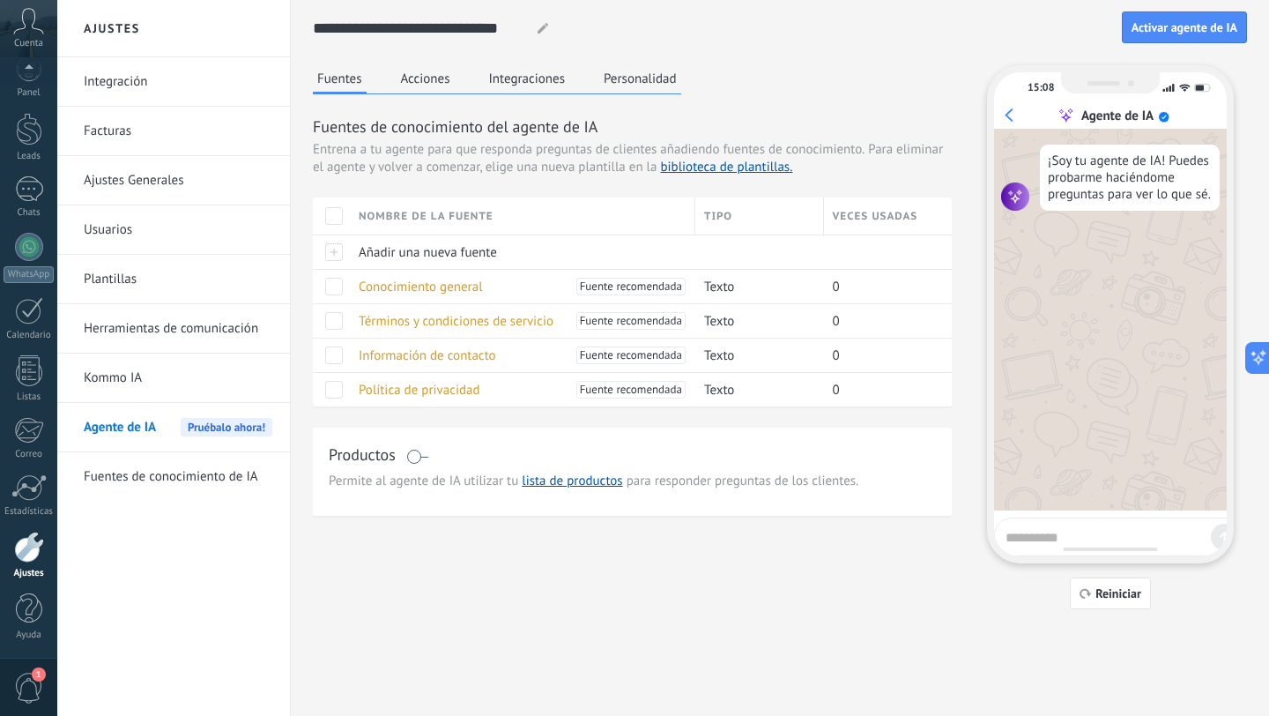
click at [542, 28] on use at bounding box center [543, 28] width 11 height 11
click at [541, 27] on use at bounding box center [543, 28] width 11 height 11
drag, startPoint x: 518, startPoint y: 33, endPoint x: 271, endPoint y: 73, distance: 250.0
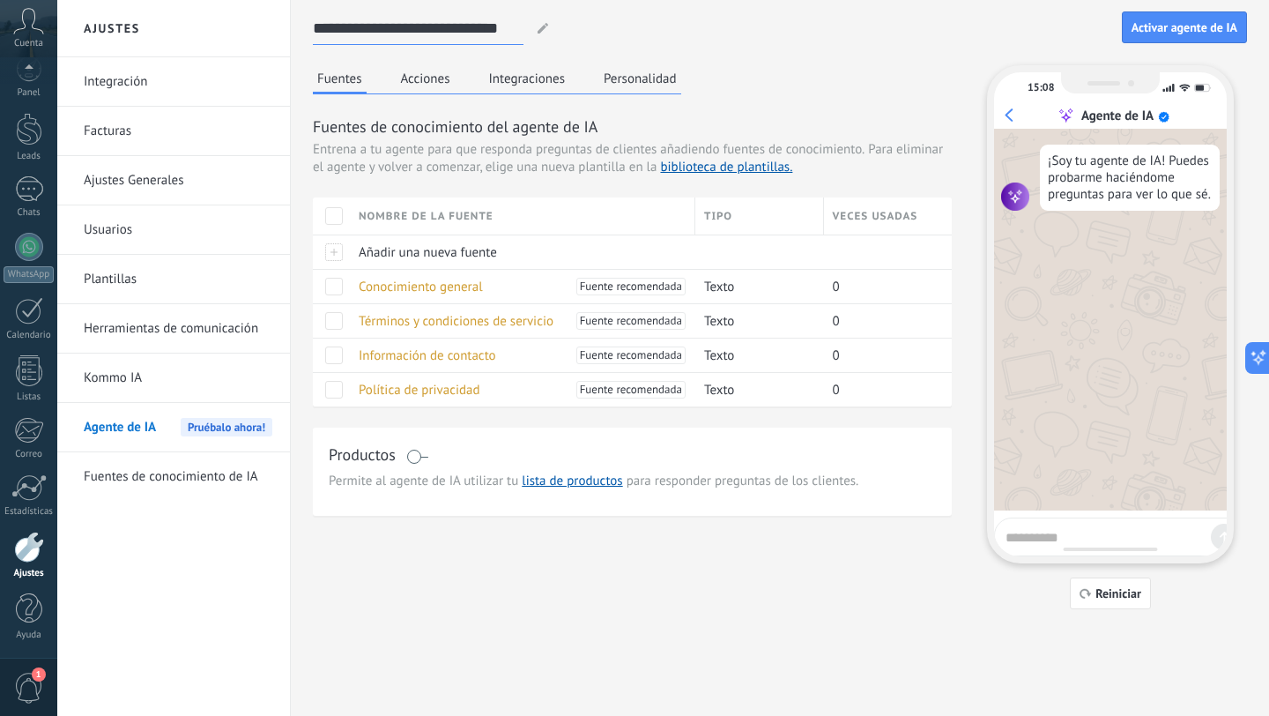
click at [272, 72] on div "**********" at bounding box center [663, 358] width 1212 height 716
click at [718, 173] on link "biblioteca de plantillas." at bounding box center [726, 167] width 132 height 17
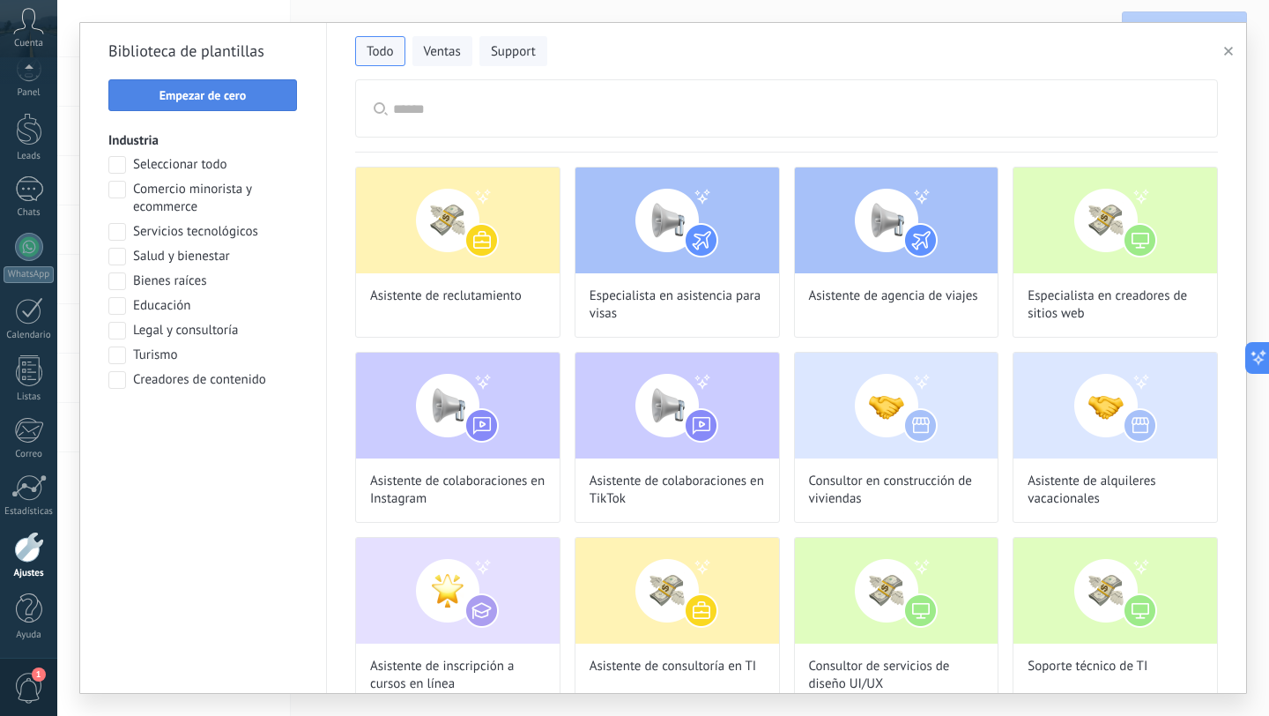
click at [246, 100] on span "Empezar de cero" at bounding box center [202, 95] width 169 height 12
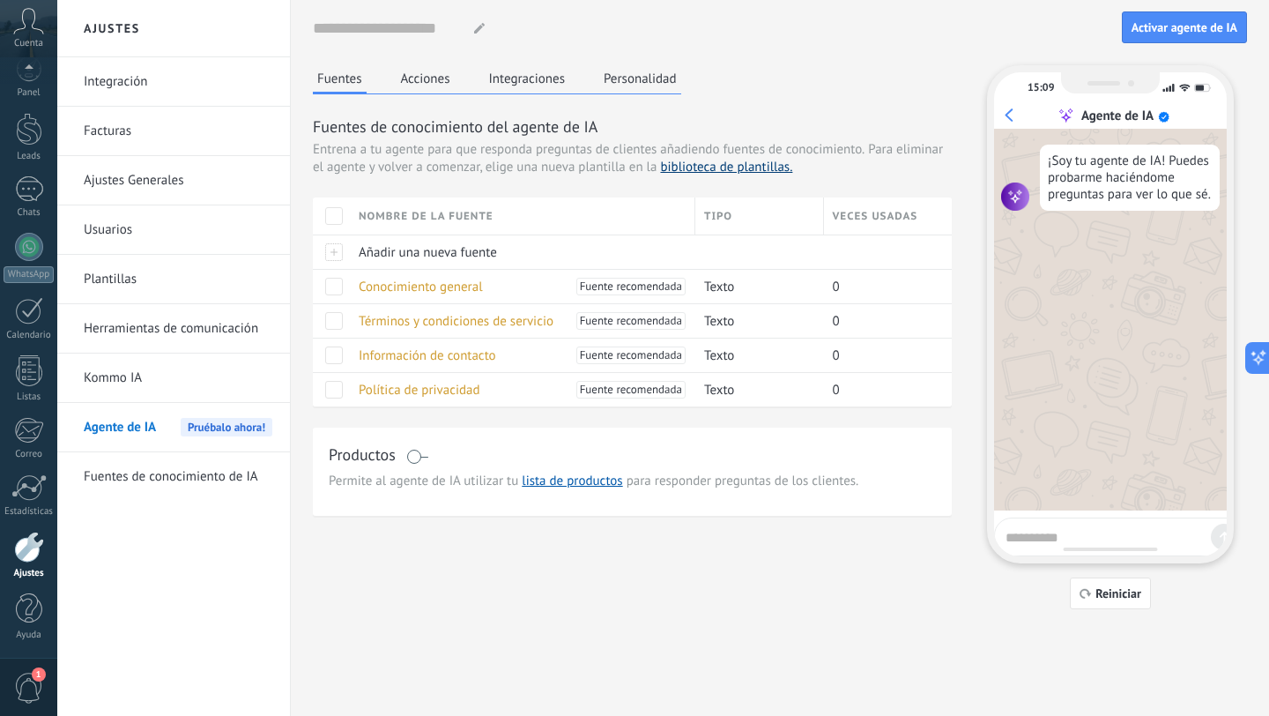
click at [740, 172] on link "biblioteca de plantillas." at bounding box center [726, 167] width 132 height 17
